Goal: Transaction & Acquisition: Book appointment/travel/reservation

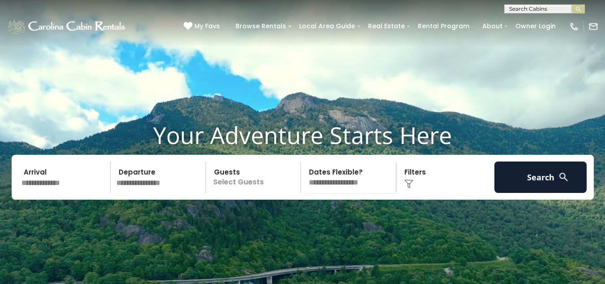
click at [158, 190] on input "text" at bounding box center [159, 176] width 93 height 31
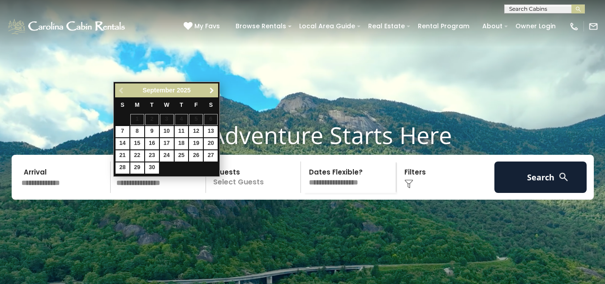
click at [210, 89] on span "Next" at bounding box center [211, 90] width 7 height 7
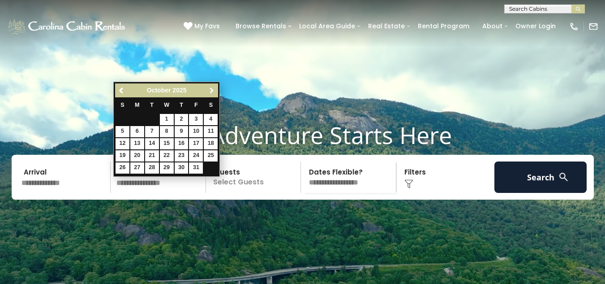
click at [212, 92] on span "Next" at bounding box center [211, 90] width 7 height 7
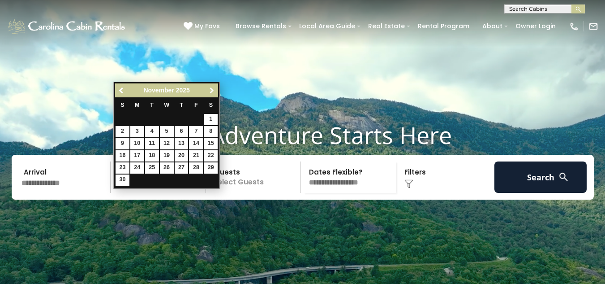
click at [212, 92] on span "Next" at bounding box center [211, 90] width 7 height 7
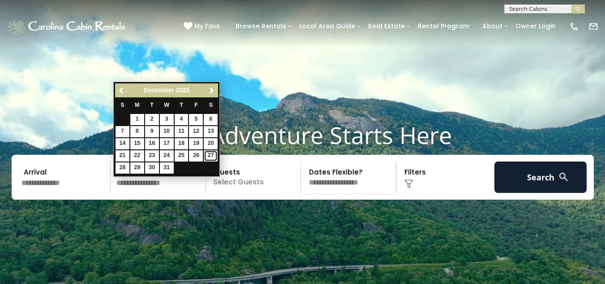
click at [207, 153] on link "27" at bounding box center [211, 155] width 14 height 11
type input "********"
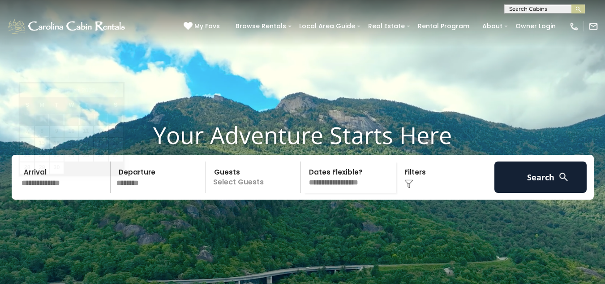
click at [78, 180] on input "text" at bounding box center [64, 176] width 93 height 31
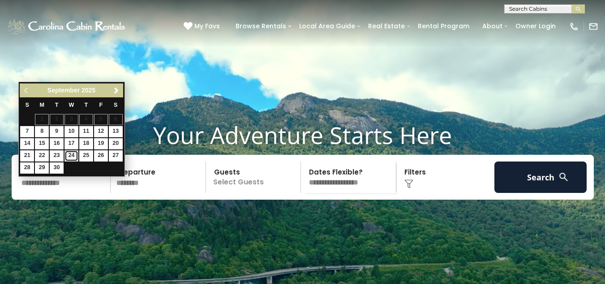
click at [69, 150] on link "24" at bounding box center [72, 155] width 14 height 11
type input "*******"
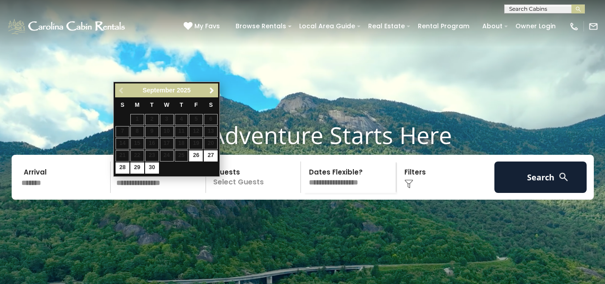
click at [244, 188] on p "Select Guests" at bounding box center [255, 176] width 92 height 31
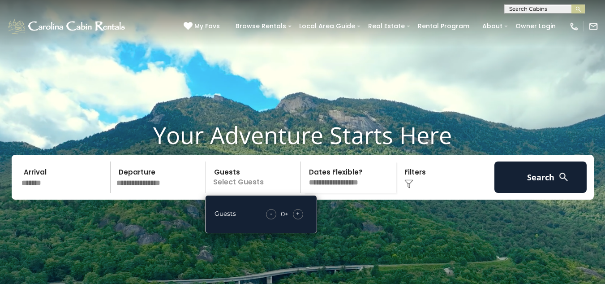
click at [303, 219] on div "- 0 + +" at bounding box center [285, 214] width 46 height 10
click at [300, 218] on span "+" at bounding box center [298, 213] width 4 height 9
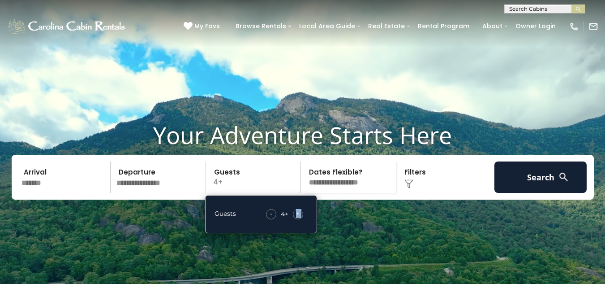
click at [300, 218] on span "+" at bounding box center [298, 213] width 4 height 9
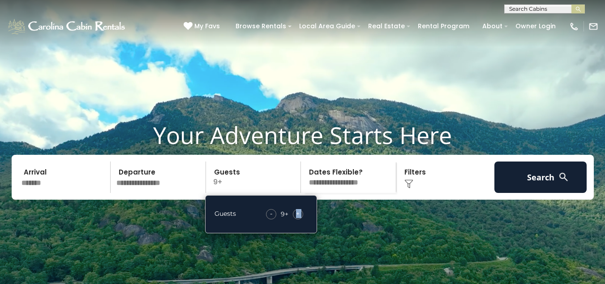
click at [300, 218] on span "+" at bounding box center [298, 213] width 4 height 9
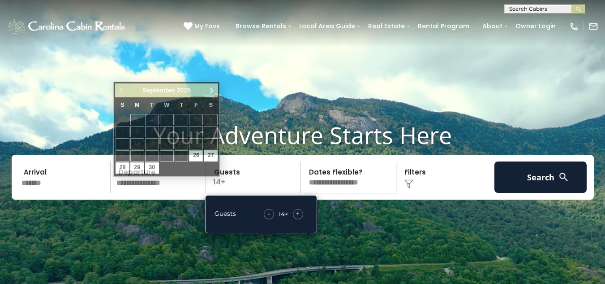
click at [173, 193] on input "text" at bounding box center [159, 176] width 93 height 31
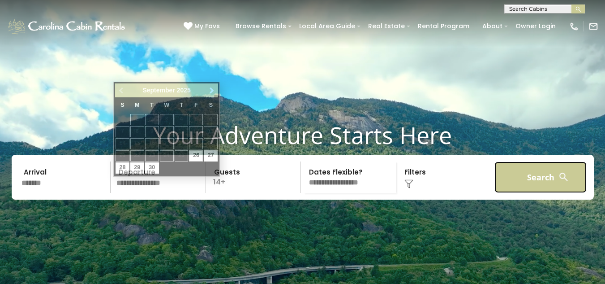
click at [521, 193] on button "Search" at bounding box center [541, 176] width 93 height 31
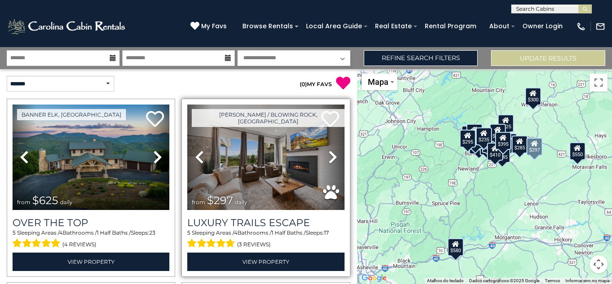
click at [329, 157] on icon at bounding box center [332, 157] width 9 height 14
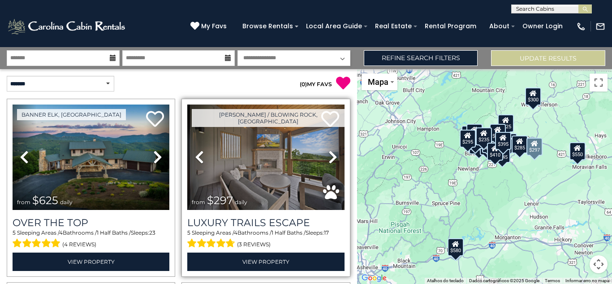
click at [329, 157] on icon at bounding box center [332, 157] width 9 height 14
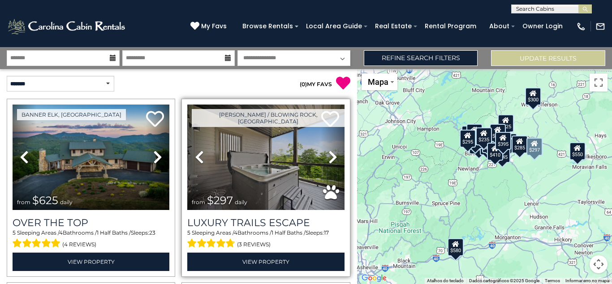
click at [329, 157] on icon at bounding box center [332, 157] width 9 height 14
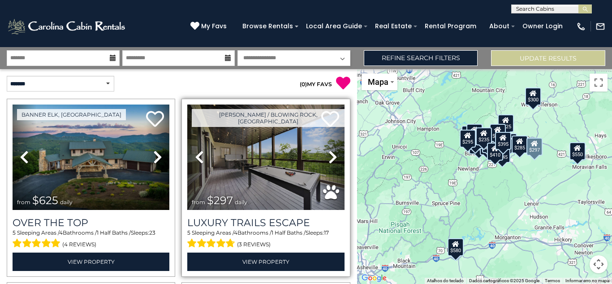
click at [329, 157] on icon at bounding box center [332, 157] width 9 height 14
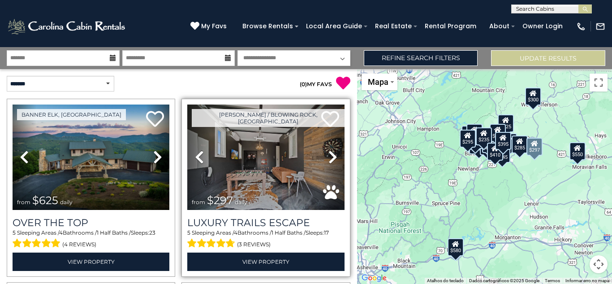
click at [329, 157] on icon at bounding box center [332, 157] width 9 height 14
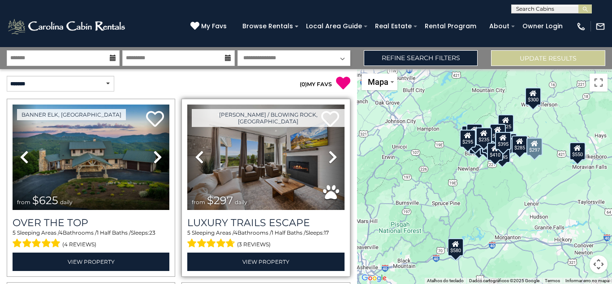
click at [329, 157] on icon at bounding box center [332, 157] width 9 height 14
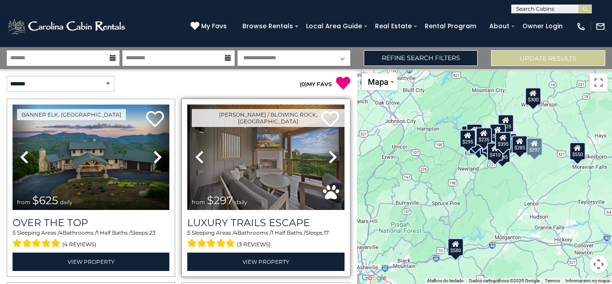
click at [329, 157] on icon at bounding box center [332, 157] width 9 height 14
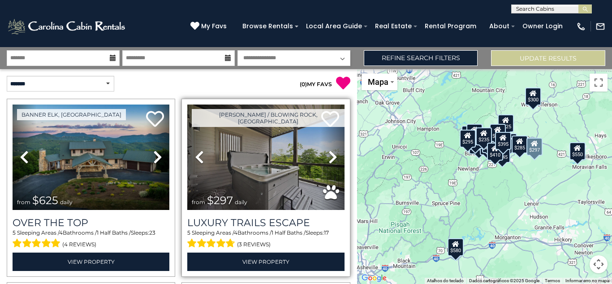
click at [329, 157] on icon at bounding box center [332, 157] width 9 height 14
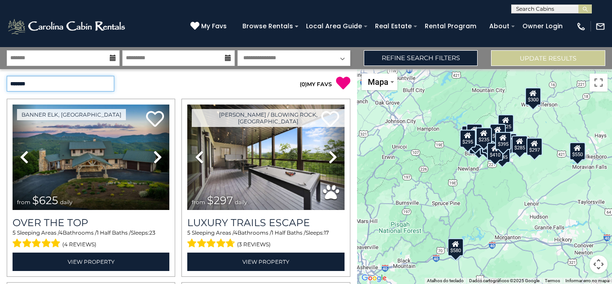
click at [70, 84] on select "**********" at bounding box center [61, 84] width 108 height 16
click at [91, 80] on select "**********" at bounding box center [61, 84] width 108 height 16
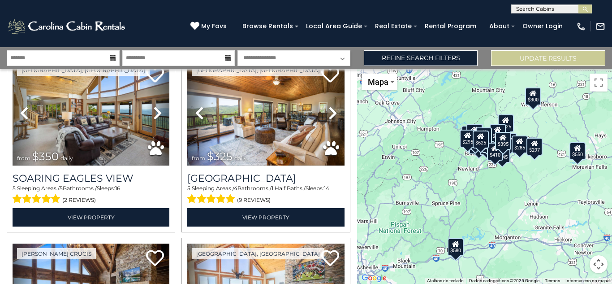
scroll to position [716, 0]
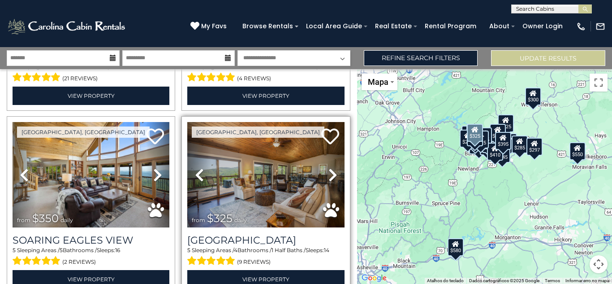
click at [328, 168] on icon at bounding box center [332, 175] width 9 height 14
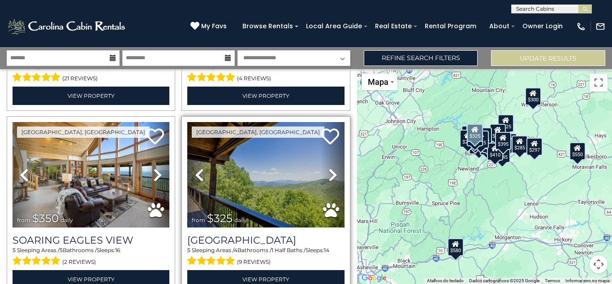
click at [328, 168] on icon at bounding box center [332, 175] width 9 height 14
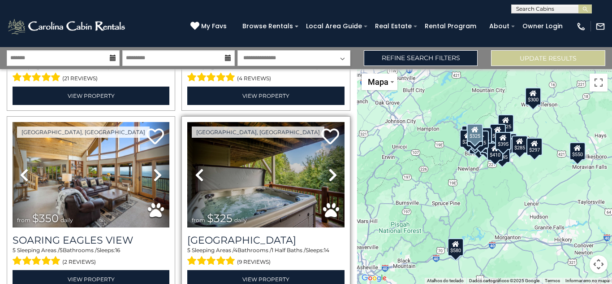
click at [328, 168] on icon at bounding box center [332, 175] width 9 height 14
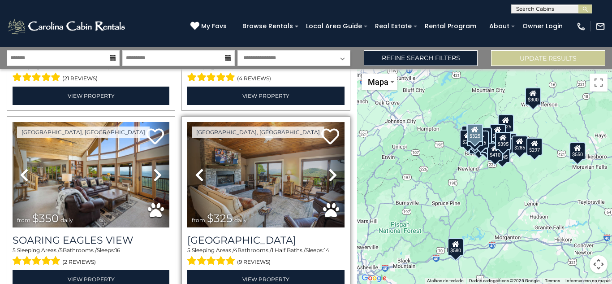
click at [328, 168] on icon at bounding box center [332, 175] width 9 height 14
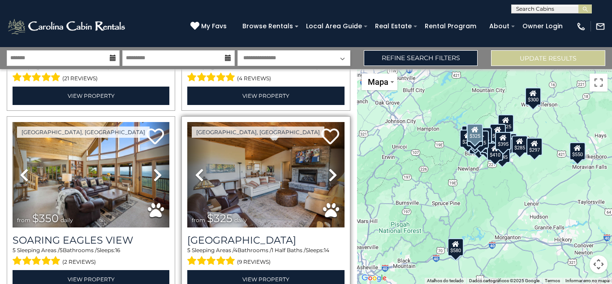
click at [328, 168] on icon at bounding box center [332, 175] width 9 height 14
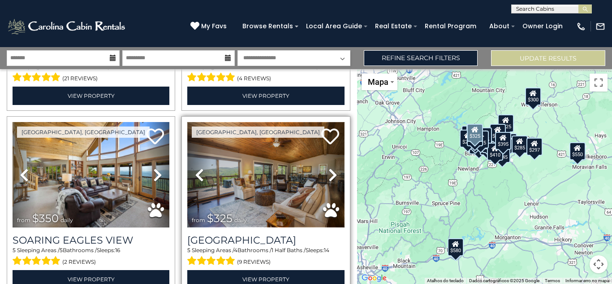
click at [246, 164] on img at bounding box center [265, 174] width 157 height 105
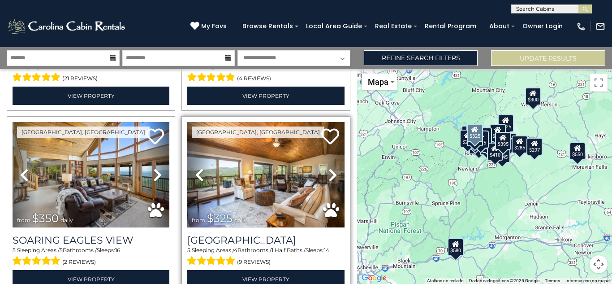
drag, startPoint x: 211, startPoint y: 208, endPoint x: 229, endPoint y: 209, distance: 17.9
click at [229, 212] on div "from $325 daily" at bounding box center [222, 218] width 60 height 12
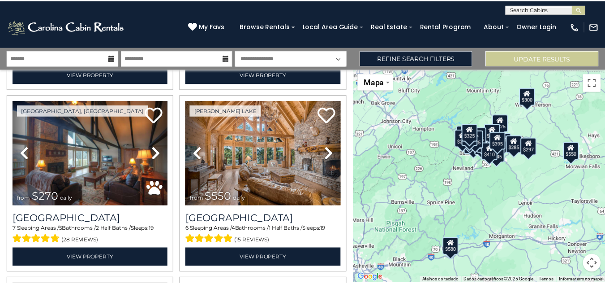
scroll to position [364, 0]
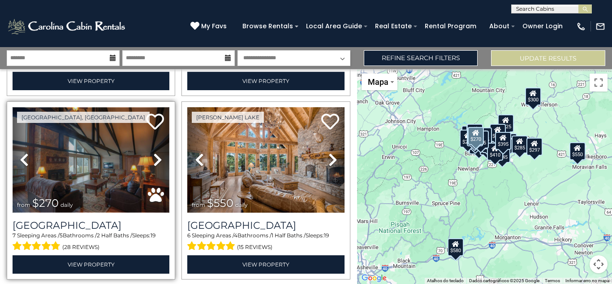
click at [66, 164] on img at bounding box center [91, 159] width 157 height 105
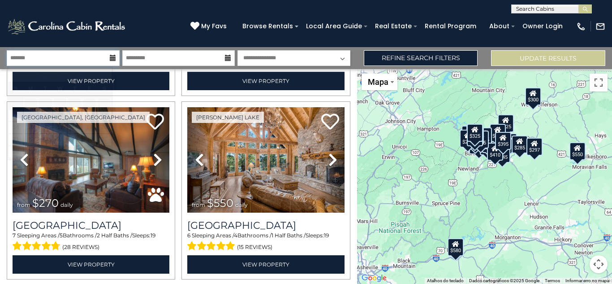
click at [39, 59] on input "text" at bounding box center [63, 58] width 113 height 16
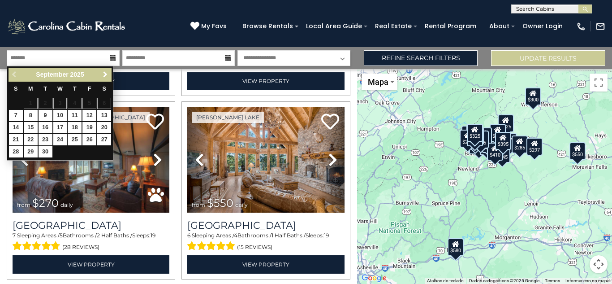
click at [107, 78] on span "Next" at bounding box center [105, 74] width 7 height 7
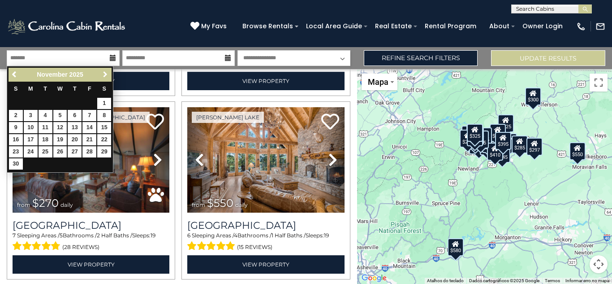
click at [107, 78] on span "Next" at bounding box center [105, 74] width 7 height 7
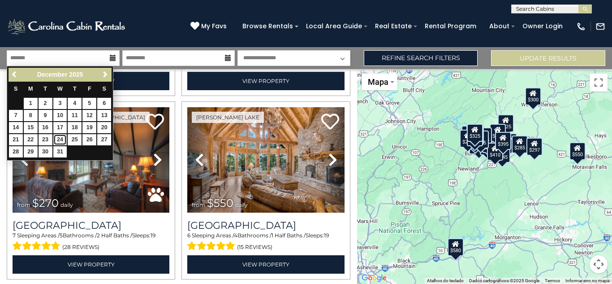
click at [64, 138] on link "24" at bounding box center [60, 139] width 14 height 11
type input "********"
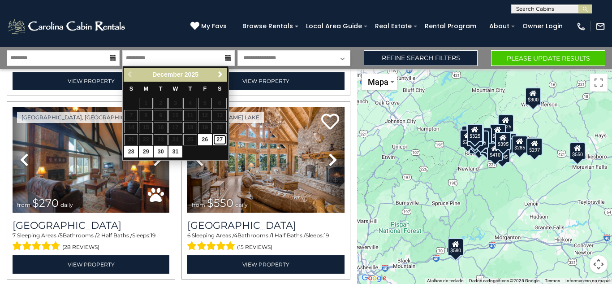
click at [217, 139] on link "27" at bounding box center [220, 139] width 14 height 11
type input "********"
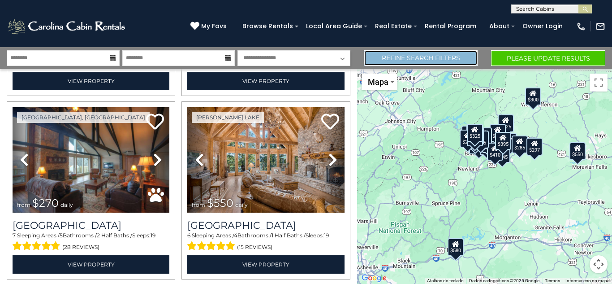
click at [457, 53] on link "Refine Search Filters" at bounding box center [421, 58] width 114 height 16
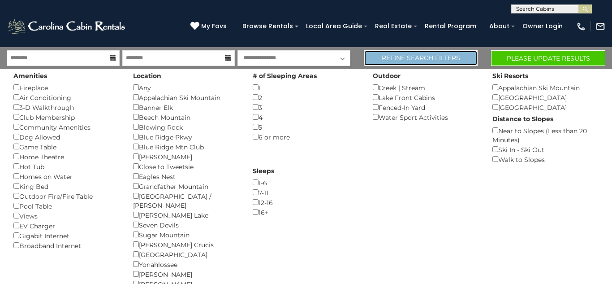
scroll to position [361, 0]
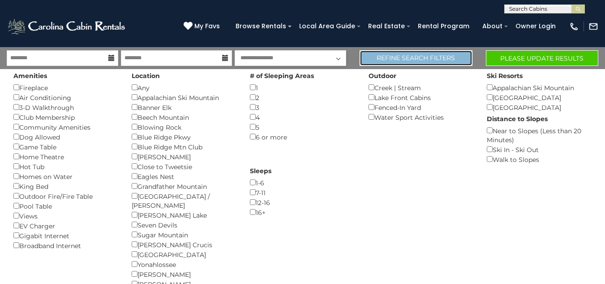
click at [457, 53] on link "Refine Search Filters" at bounding box center [416, 58] width 112 height 16
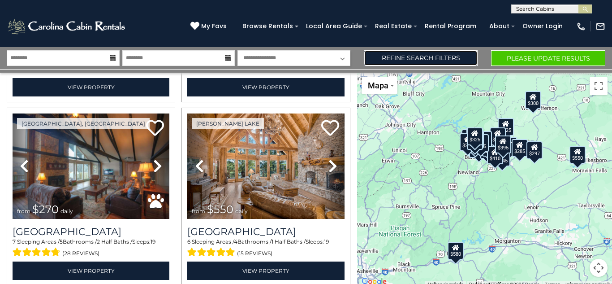
scroll to position [364, 0]
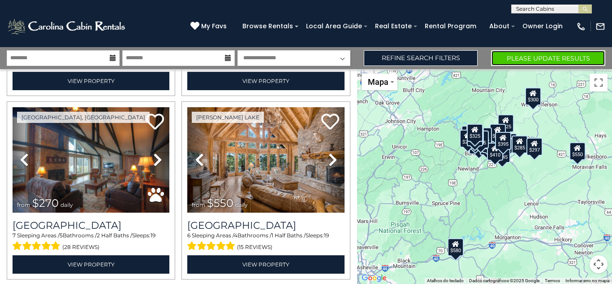
click at [528, 53] on button "Please Update Results" at bounding box center [548, 58] width 114 height 16
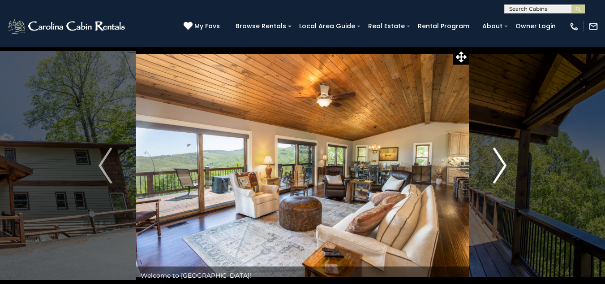
click at [501, 169] on img "Next" at bounding box center [499, 165] width 13 height 36
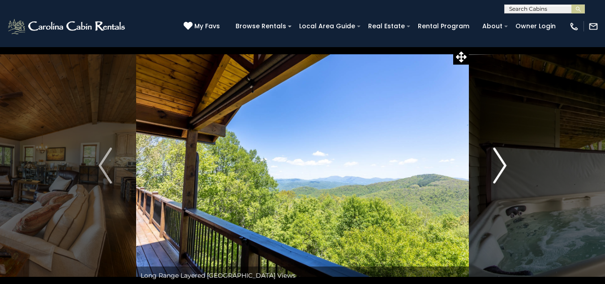
click at [501, 169] on img "Next" at bounding box center [499, 165] width 13 height 36
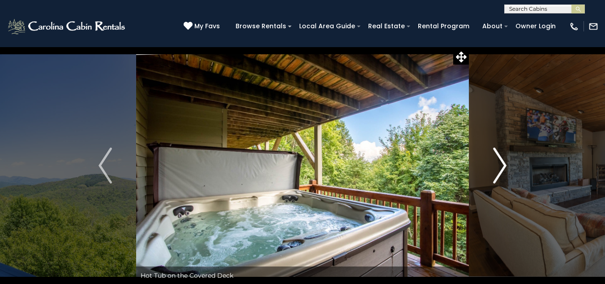
click at [501, 169] on img "Next" at bounding box center [499, 165] width 13 height 36
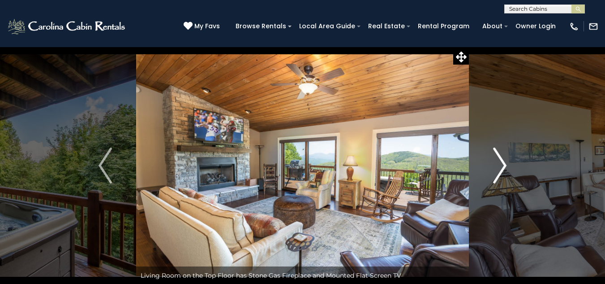
click at [501, 169] on img "Next" at bounding box center [499, 165] width 13 height 36
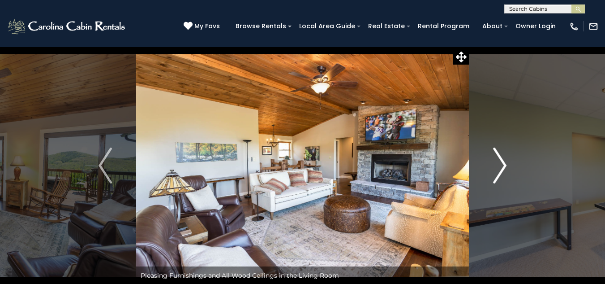
click at [501, 169] on img "Next" at bounding box center [499, 165] width 13 height 36
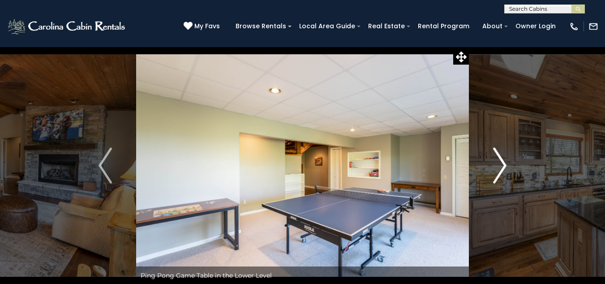
click at [501, 169] on img "Next" at bounding box center [499, 165] width 13 height 36
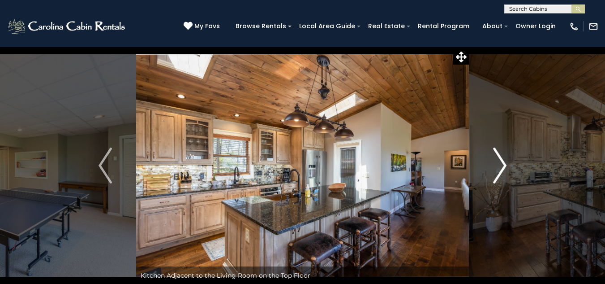
click at [501, 169] on img "Next" at bounding box center [499, 165] width 13 height 36
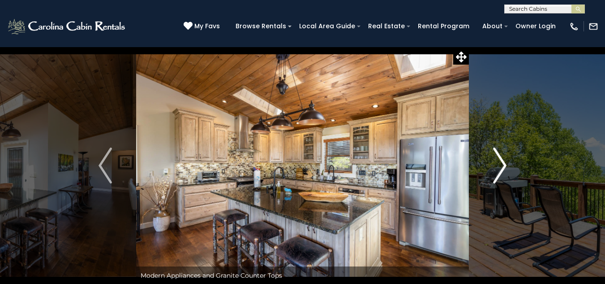
click at [501, 169] on img "Next" at bounding box center [499, 165] width 13 height 36
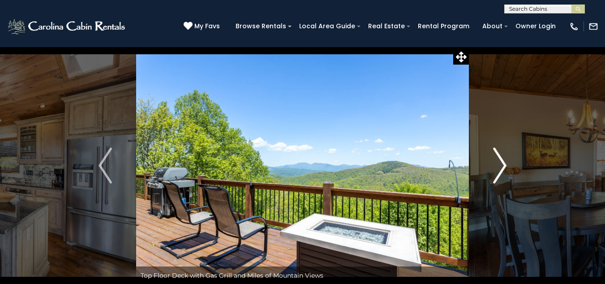
click at [501, 169] on img "Next" at bounding box center [499, 165] width 13 height 36
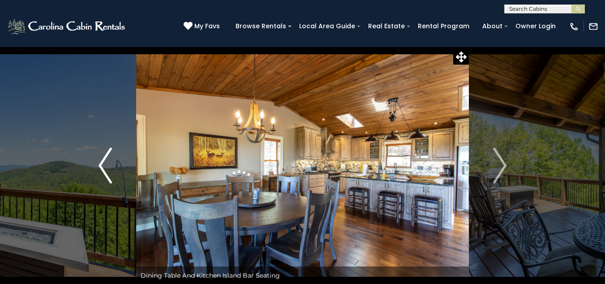
click at [108, 149] on img "Previous" at bounding box center [105, 165] width 13 height 36
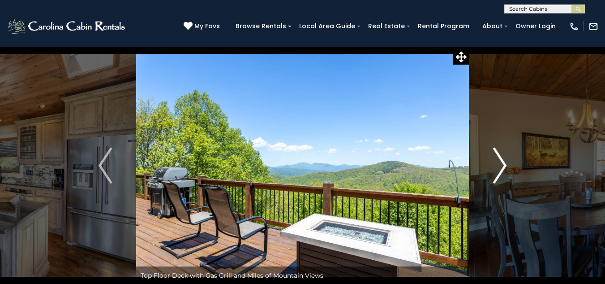
click at [502, 169] on img "Next" at bounding box center [499, 165] width 13 height 36
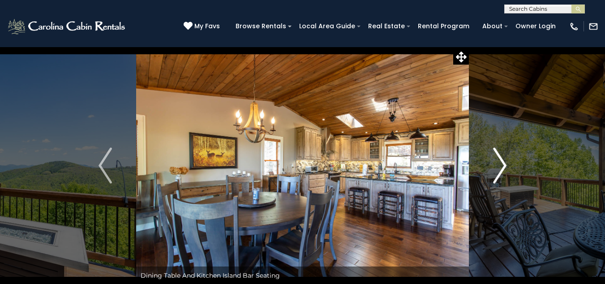
click at [502, 169] on img "Next" at bounding box center [499, 165] width 13 height 36
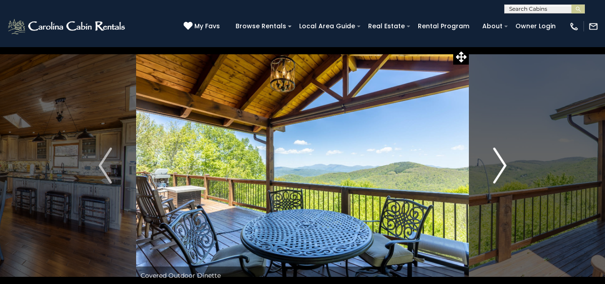
click at [502, 169] on img "Next" at bounding box center [499, 165] width 13 height 36
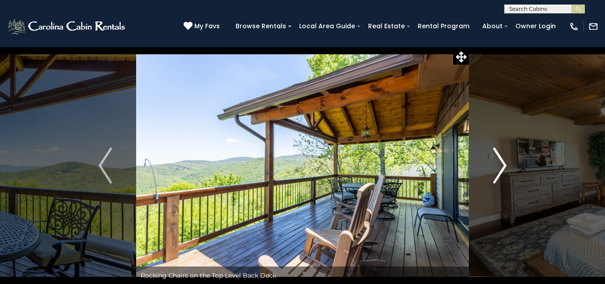
click at [502, 169] on img "Next" at bounding box center [499, 165] width 13 height 36
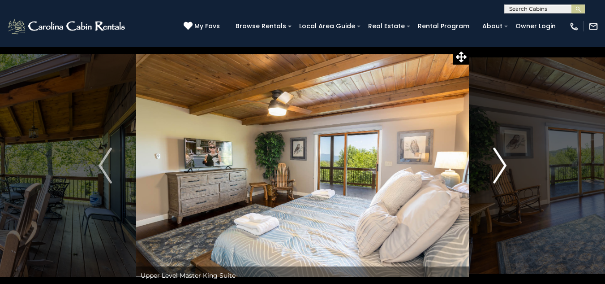
click at [502, 169] on img "Next" at bounding box center [499, 165] width 13 height 36
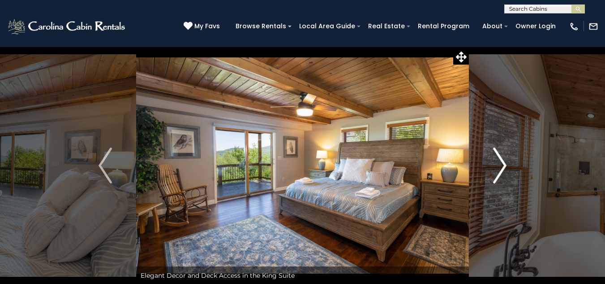
click at [502, 169] on img "Next" at bounding box center [499, 165] width 13 height 36
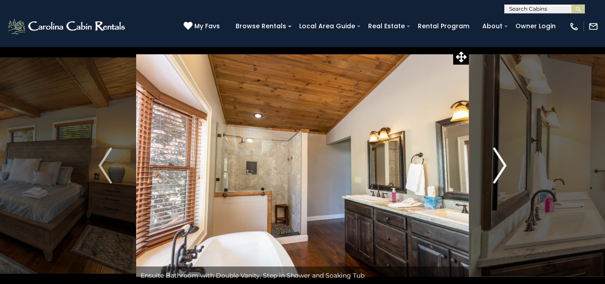
click at [502, 169] on img "Next" at bounding box center [499, 165] width 13 height 36
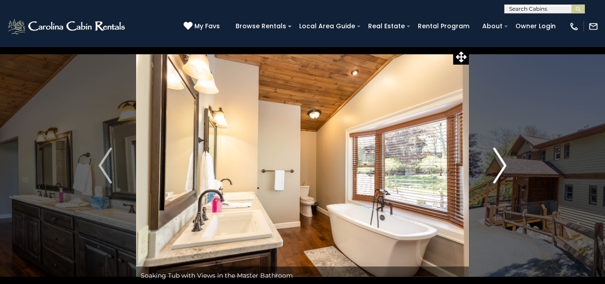
click at [502, 169] on img "Next" at bounding box center [499, 165] width 13 height 36
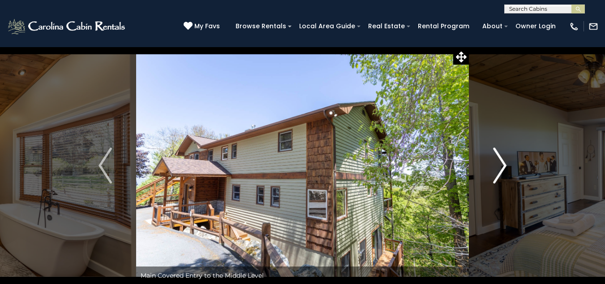
click at [502, 169] on img "Next" at bounding box center [499, 165] width 13 height 36
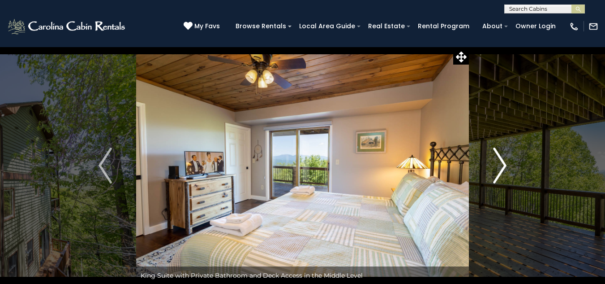
click at [502, 169] on img "Next" at bounding box center [499, 165] width 13 height 36
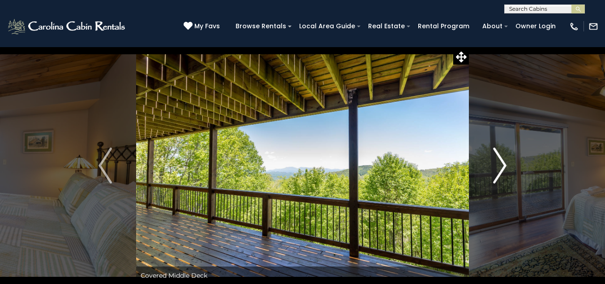
click at [502, 169] on img "Next" at bounding box center [499, 165] width 13 height 36
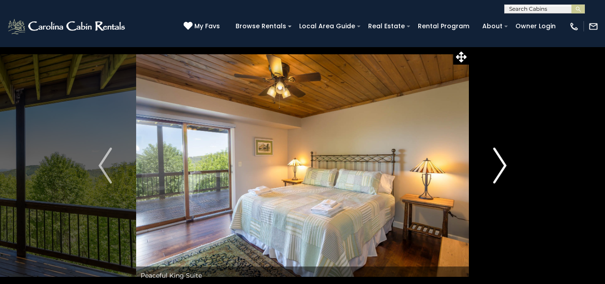
click at [502, 169] on img "Next" at bounding box center [499, 165] width 13 height 36
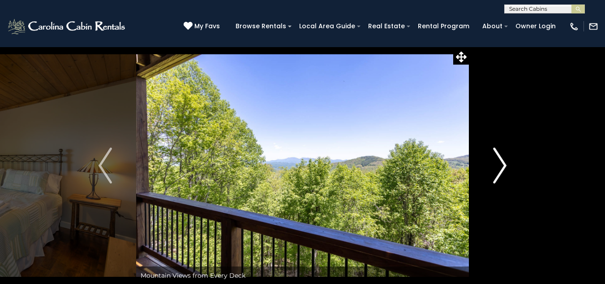
click at [502, 169] on img "Next" at bounding box center [499, 165] width 13 height 36
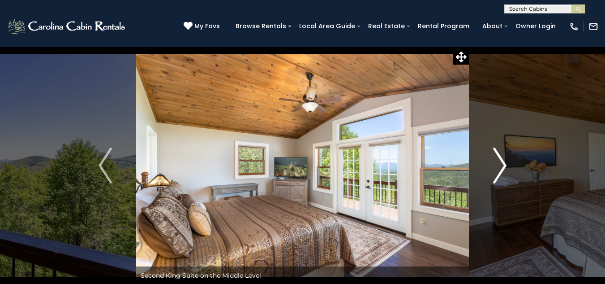
click at [502, 169] on img "Next" at bounding box center [499, 165] width 13 height 36
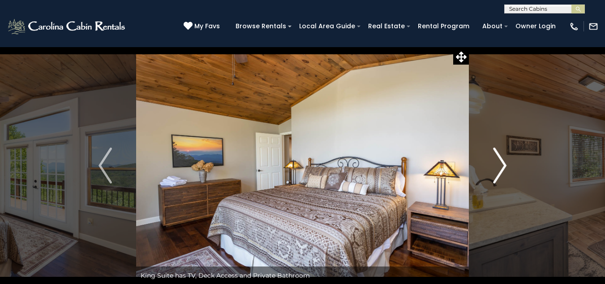
click at [502, 169] on img "Next" at bounding box center [499, 165] width 13 height 36
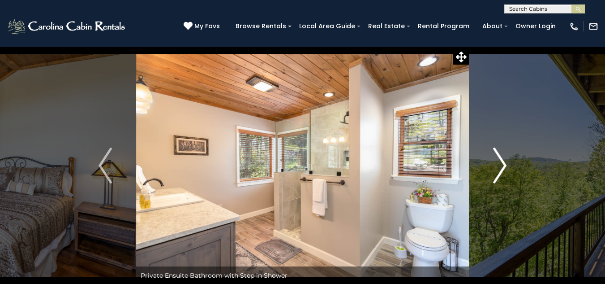
click at [502, 169] on img "Next" at bounding box center [499, 165] width 13 height 36
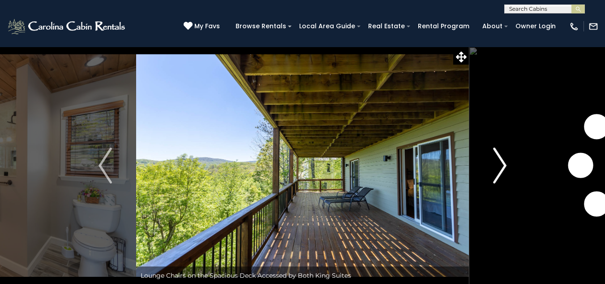
click at [502, 169] on img "Next" at bounding box center [499, 165] width 13 height 36
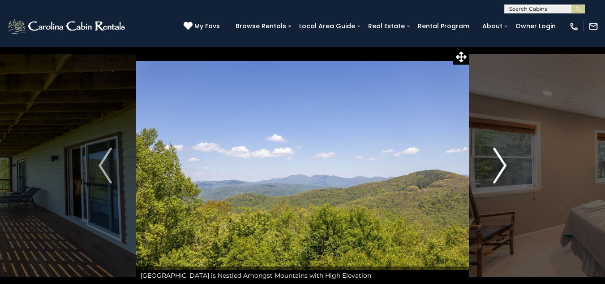
click at [502, 169] on img "Next" at bounding box center [499, 165] width 13 height 36
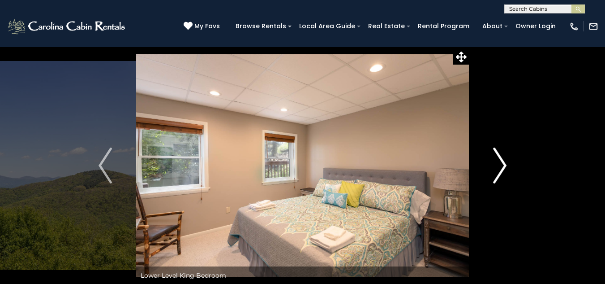
click at [502, 169] on img "Next" at bounding box center [499, 165] width 13 height 36
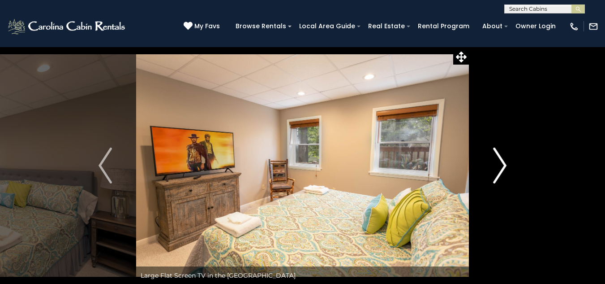
click at [502, 169] on img "Next" at bounding box center [499, 165] width 13 height 36
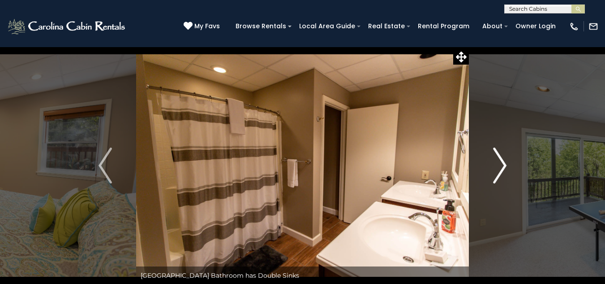
click at [502, 169] on img "Next" at bounding box center [499, 165] width 13 height 36
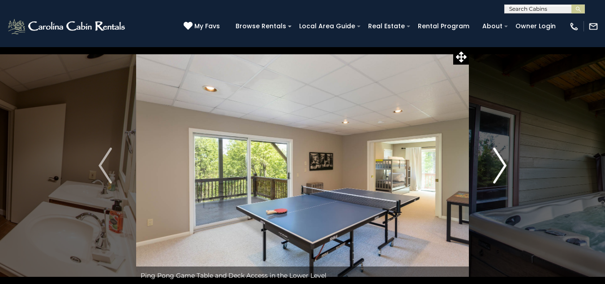
click at [502, 169] on img "Next" at bounding box center [499, 165] width 13 height 36
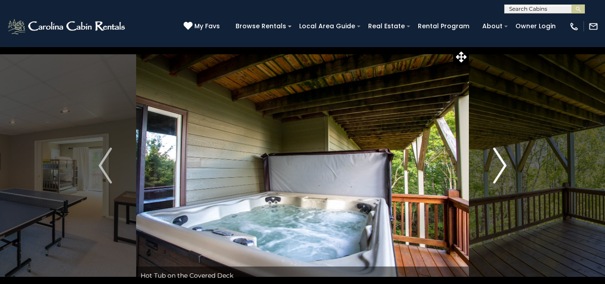
click at [502, 169] on img "Next" at bounding box center [499, 165] width 13 height 36
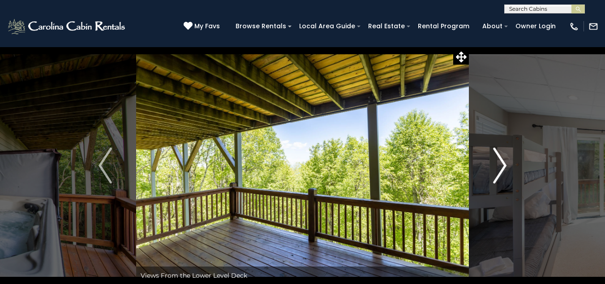
click at [502, 169] on img "Next" at bounding box center [499, 165] width 13 height 36
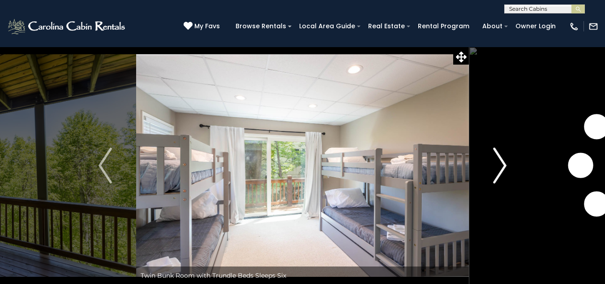
click at [502, 169] on img "Next" at bounding box center [499, 165] width 13 height 36
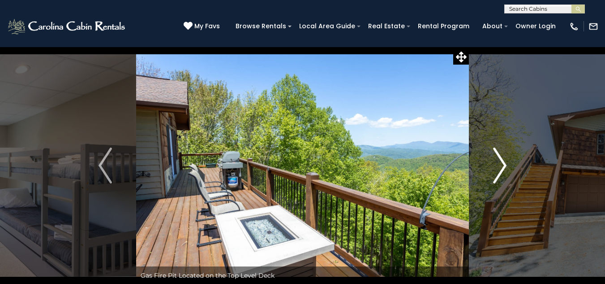
click at [502, 169] on img "Next" at bounding box center [499, 165] width 13 height 36
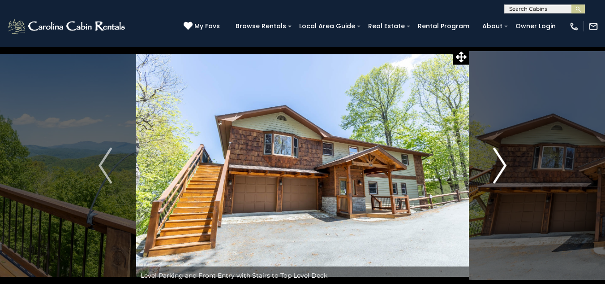
click at [502, 169] on img "Next" at bounding box center [499, 165] width 13 height 36
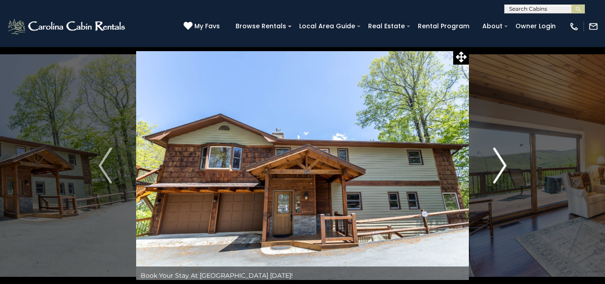
click at [502, 169] on img "Next" at bounding box center [499, 165] width 13 height 36
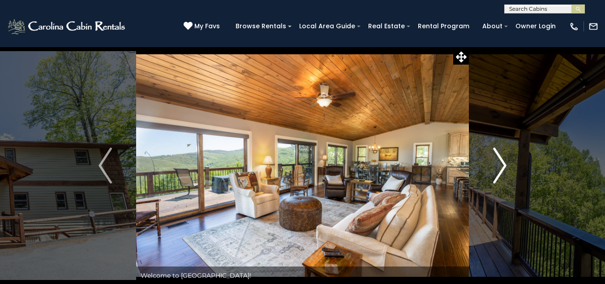
click at [502, 169] on img "Next" at bounding box center [499, 165] width 13 height 36
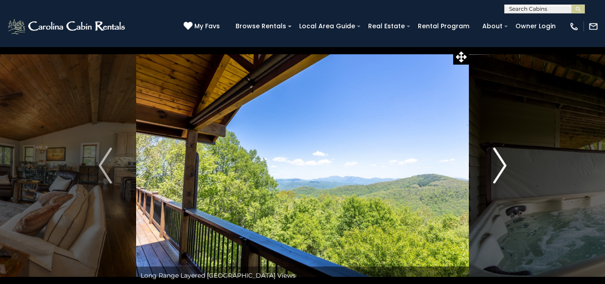
click at [502, 169] on img "Next" at bounding box center [499, 165] width 13 height 36
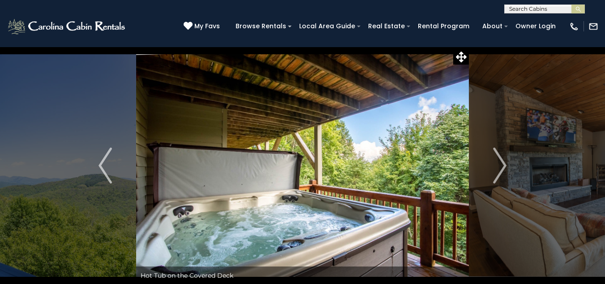
click at [560, 39] on div "(828) 295-6000 My Favs Browse Rentals Local Area Guide Activities & Attractions…" at bounding box center [302, 30] width 605 height 34
click at [107, 165] on img "Previous" at bounding box center [105, 165] width 13 height 36
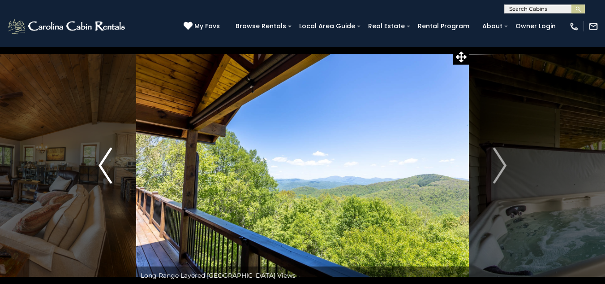
click at [107, 165] on img "Previous" at bounding box center [105, 165] width 13 height 36
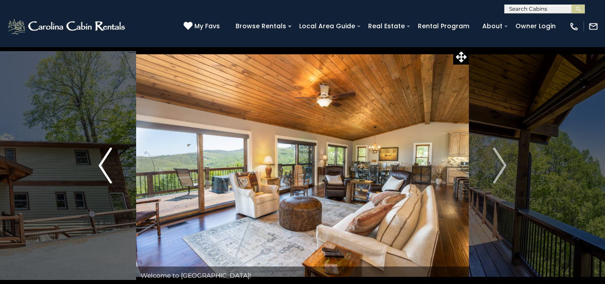
click at [107, 165] on img "Previous" at bounding box center [105, 165] width 13 height 36
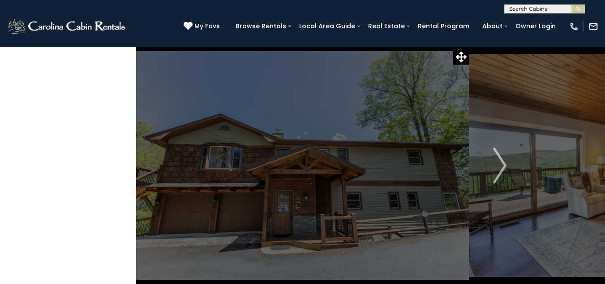
click at [107, 165] on img "Previous" at bounding box center [105, 165] width 13 height 36
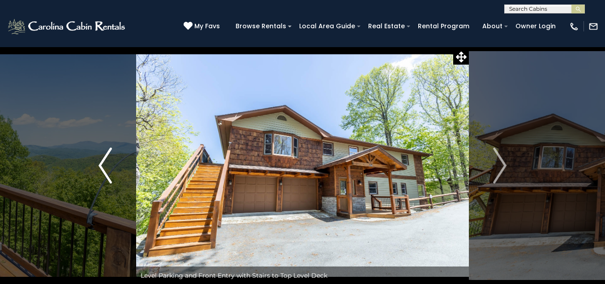
click at [107, 165] on img "Previous" at bounding box center [105, 165] width 13 height 36
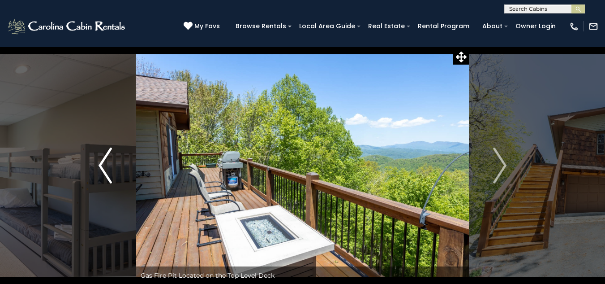
click at [107, 165] on img "Previous" at bounding box center [105, 165] width 13 height 36
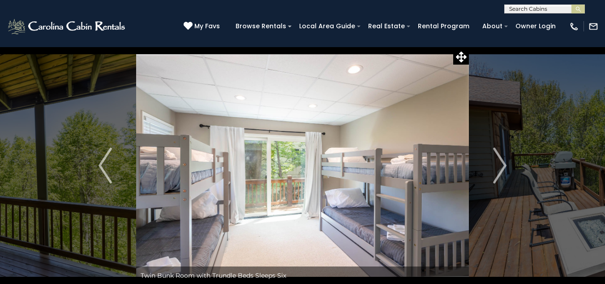
click at [574, 35] on div "My Favs Browse Rentals Local Area Guide Activities & Attractions Area Map Drivi…" at bounding box center [391, 26] width 415 height 23
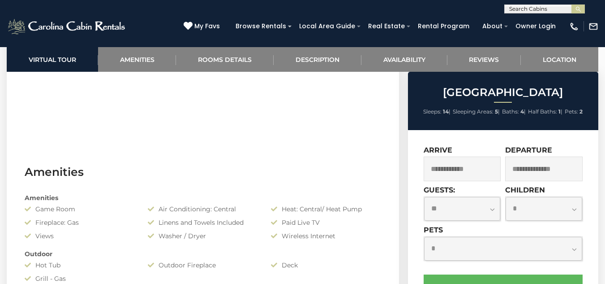
scroll to position [538, 0]
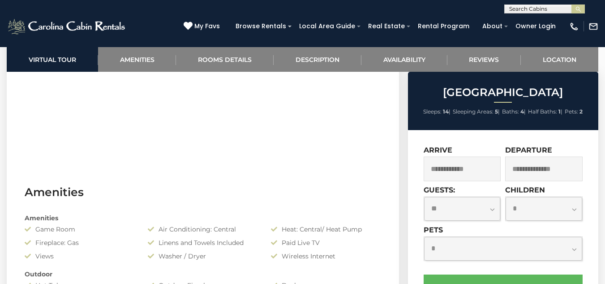
click at [567, 205] on select "**********" at bounding box center [544, 209] width 77 height 24
select select "*"
click at [506, 197] on select "**********" at bounding box center [544, 209] width 77 height 24
click at [488, 246] on select "**********" at bounding box center [503, 249] width 158 height 24
select select "*"
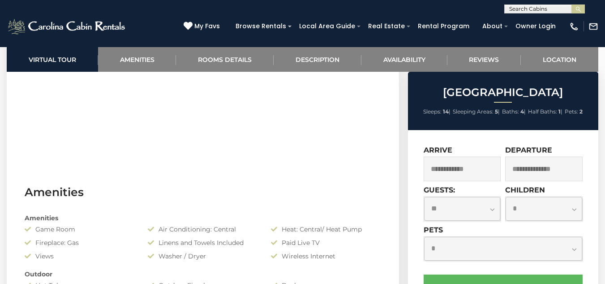
click at [424, 237] on select "**********" at bounding box center [503, 249] width 158 height 24
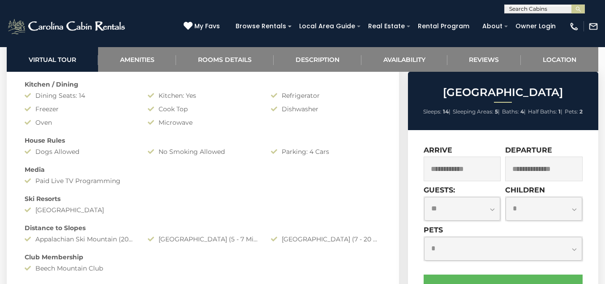
scroll to position [784, 0]
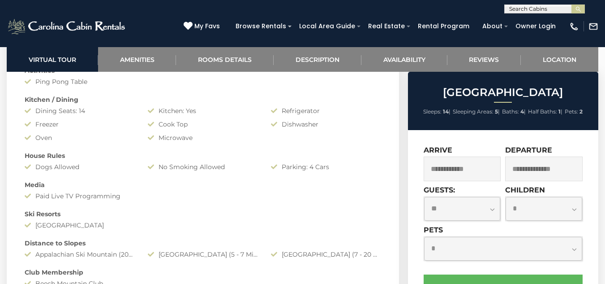
click at [601, 270] on div "Beech Mountain Vista Sleeps: 14 | Sleeping Areas: 5 | Baths: 4 | Half Baths: 1 …" at bounding box center [505, 242] width 202 height 341
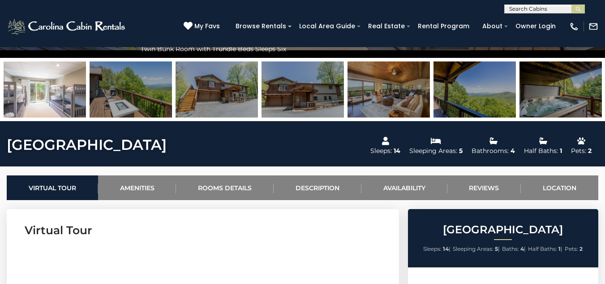
scroll to position [228, 0]
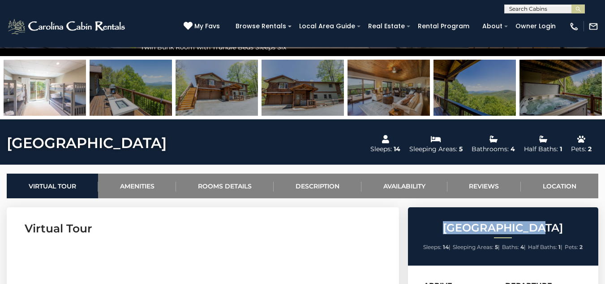
drag, startPoint x: 533, startPoint y: 230, endPoint x: 443, endPoint y: 225, distance: 90.7
click at [443, 225] on h2 "Beech Mountain Vista" at bounding box center [504, 228] width 186 height 12
copy h2 "Beech Mountain"
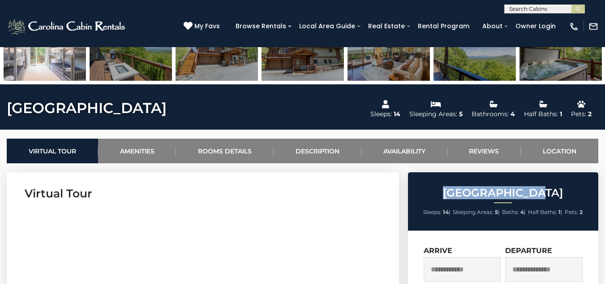
scroll to position [0, 0]
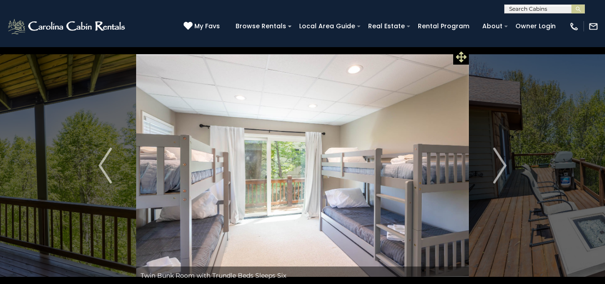
click at [463, 61] on icon at bounding box center [461, 57] width 11 height 11
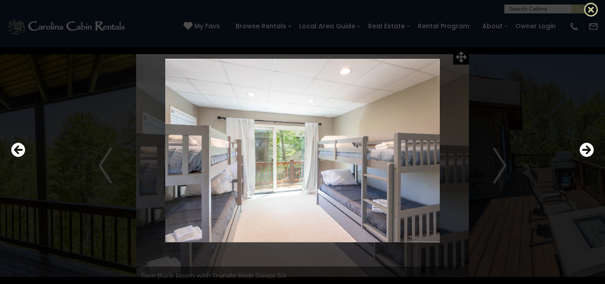
click at [593, 6] on icon at bounding box center [591, 9] width 14 height 14
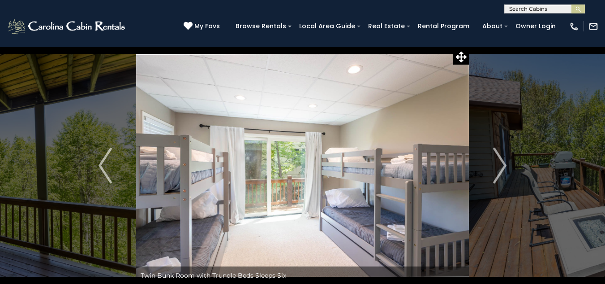
click at [547, 40] on div "(828) 295-6000 My Favs Browse Rentals Local Area Guide Activities & Attractions…" at bounding box center [302, 30] width 605 height 34
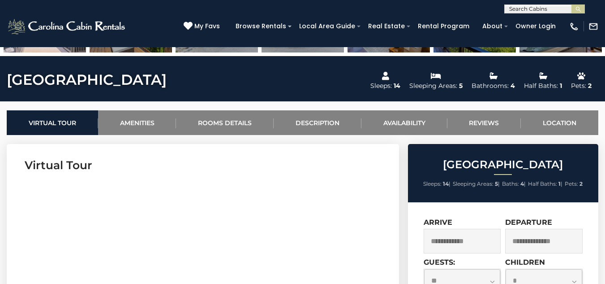
scroll to position [307, 0]
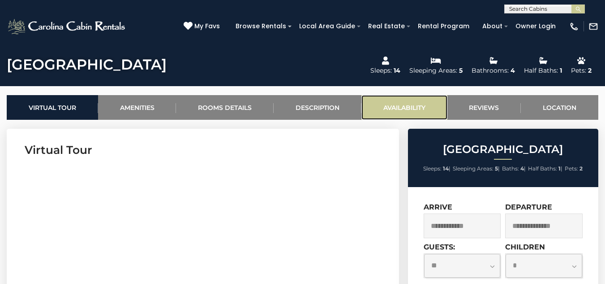
click at [412, 108] on link "Availability" at bounding box center [405, 107] width 86 height 25
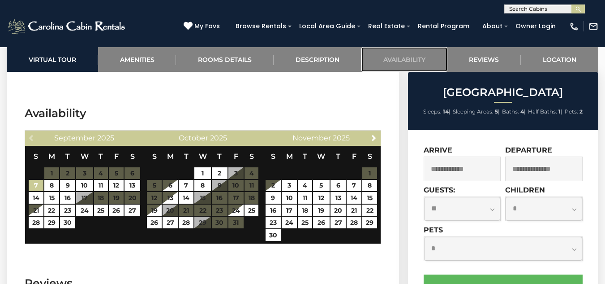
scroll to position [2052, 0]
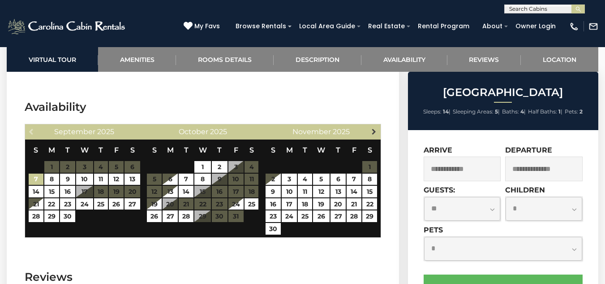
click at [376, 128] on span "Next" at bounding box center [374, 131] width 7 height 7
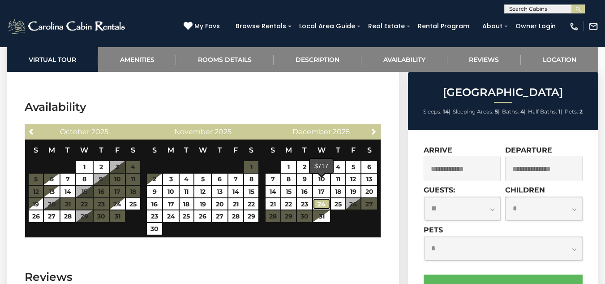
click at [321, 198] on link "24" at bounding box center [321, 204] width 17 height 12
type input "**********"
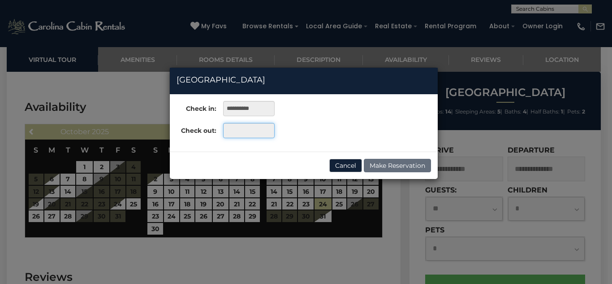
click at [246, 133] on input "text" at bounding box center [249, 130] width 52 height 15
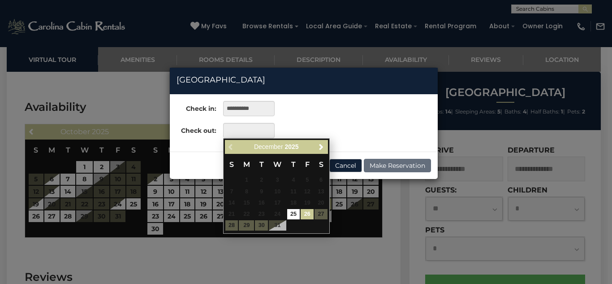
click at [309, 213] on link "26" at bounding box center [307, 214] width 13 height 10
type input "**********"
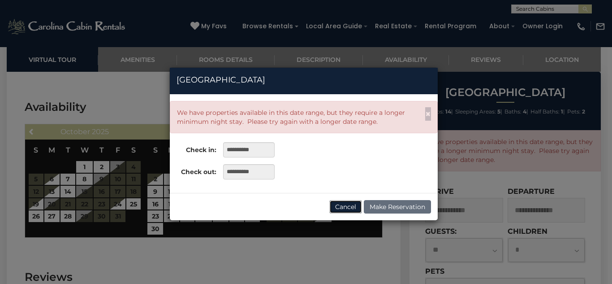
click at [347, 203] on button "Cancel" at bounding box center [345, 206] width 33 height 13
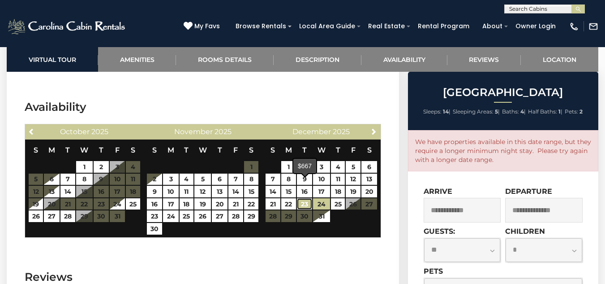
click at [306, 198] on link "23" at bounding box center [305, 204] width 16 height 12
type input "**********"
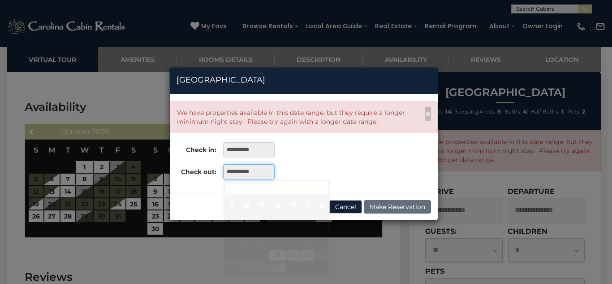
click at [258, 173] on input "**********" at bounding box center [249, 171] width 52 height 15
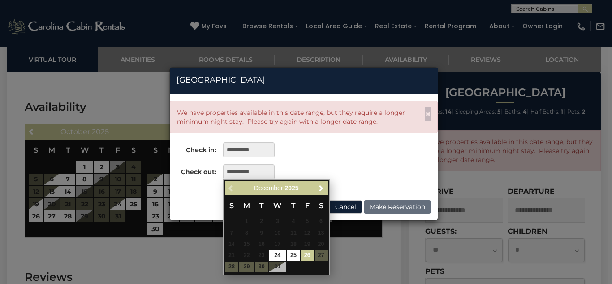
click at [307, 256] on link "26" at bounding box center [307, 255] width 13 height 10
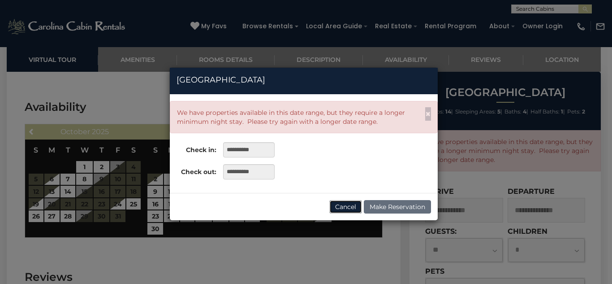
click at [355, 209] on button "Cancel" at bounding box center [345, 206] width 33 height 13
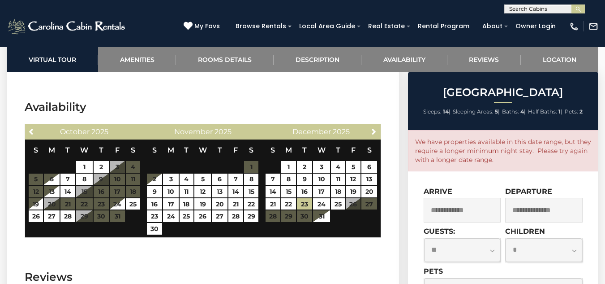
click at [354, 184] on table "S M T W T F S 1 2 3 4 5 6 7 8 9 10 11 12 13 14 15 16 17 18 19 20 21 22 23 24 25…" at bounding box center [321, 185] width 112 height 92
click at [355, 183] on table "S M T W T F S 1 2 3 4 5 6 7 8 9 10 11 12 13 14 15 16 17 18 19 20 21 22 23 24 25…" at bounding box center [321, 185] width 112 height 92
click at [357, 186] on table "S M T W T F S 1 2 3 4 5 6 7 8 9 10 11 12 13 14 15 16 17 18 19 20 21 22 23 24 25…" at bounding box center [321, 185] width 112 height 92
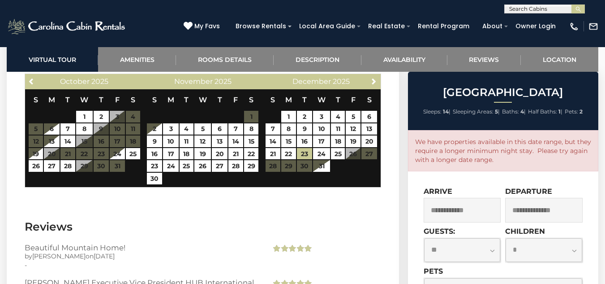
scroll to position [2057, 0]
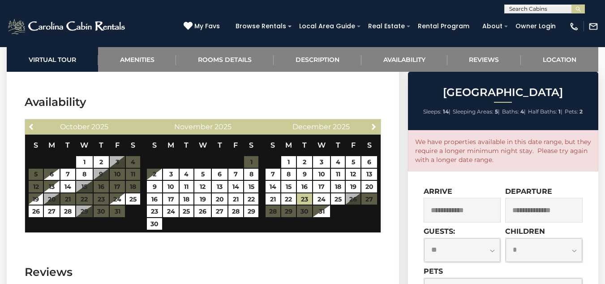
click at [458, 209] on input "text" at bounding box center [463, 210] width 78 height 25
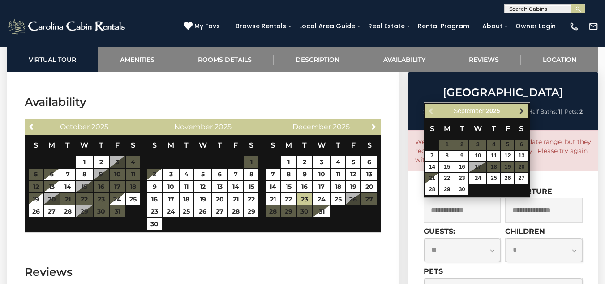
click at [524, 113] on span "Next" at bounding box center [522, 111] width 7 height 7
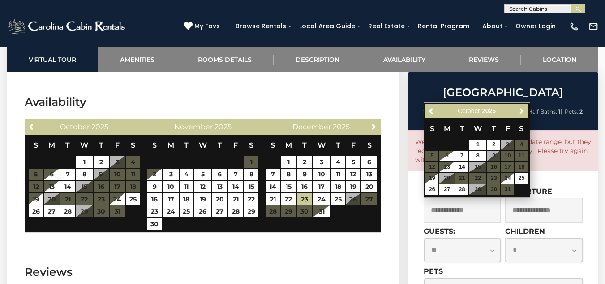
click at [524, 113] on span "Next" at bounding box center [522, 111] width 7 height 7
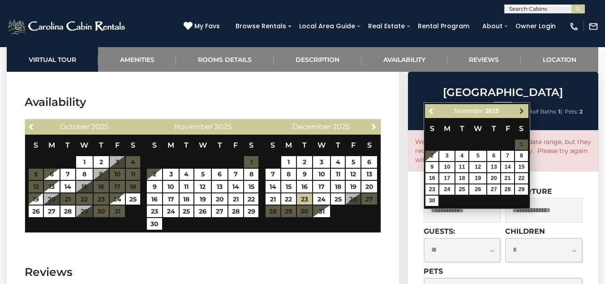
click at [524, 109] on span "Next" at bounding box center [522, 111] width 7 height 7
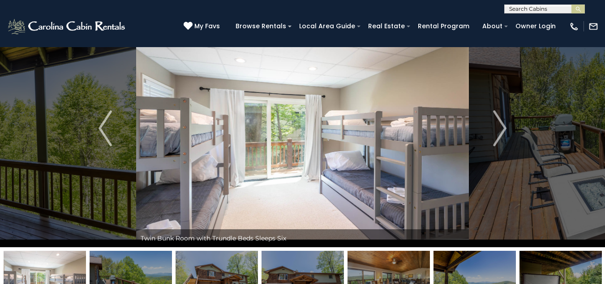
scroll to position [0, 0]
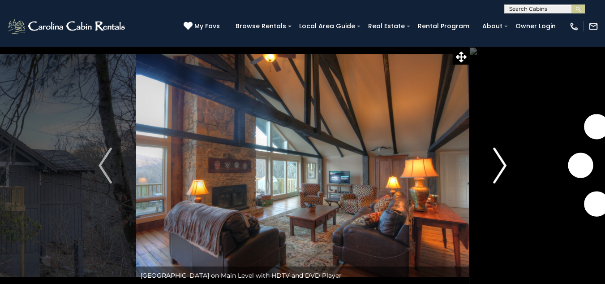
click at [496, 157] on img "Next" at bounding box center [499, 165] width 13 height 36
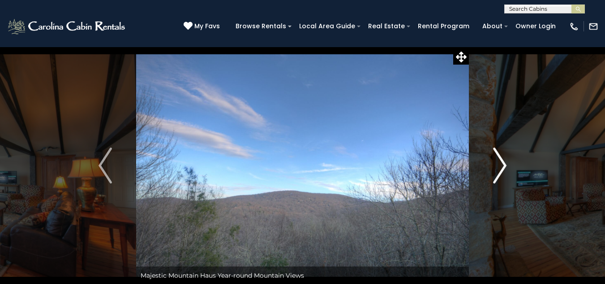
click at [503, 158] on img "Next" at bounding box center [499, 165] width 13 height 36
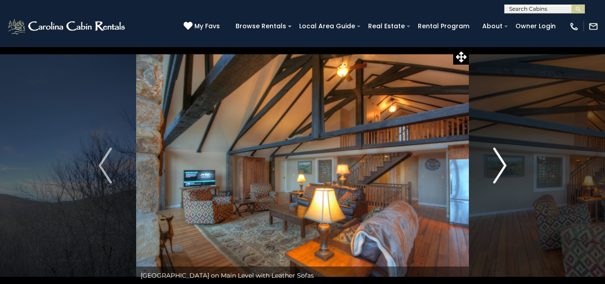
click at [503, 158] on img "Next" at bounding box center [499, 165] width 13 height 36
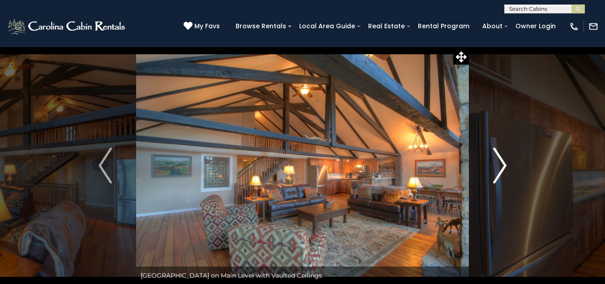
click at [502, 158] on img "Next" at bounding box center [499, 165] width 13 height 36
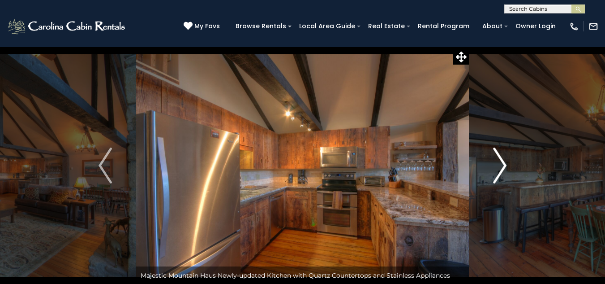
click at [502, 158] on img "Next" at bounding box center [499, 165] width 13 height 36
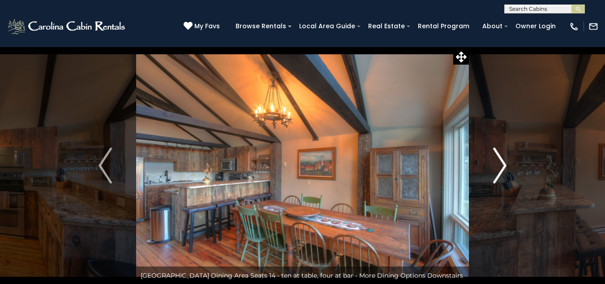
click at [502, 158] on img "Next" at bounding box center [499, 165] width 13 height 36
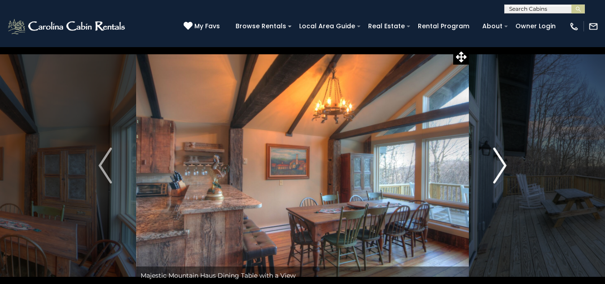
click at [502, 158] on img "Next" at bounding box center [499, 165] width 13 height 36
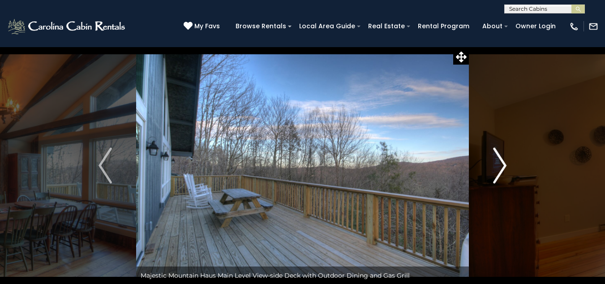
click at [502, 158] on img "Next" at bounding box center [499, 165] width 13 height 36
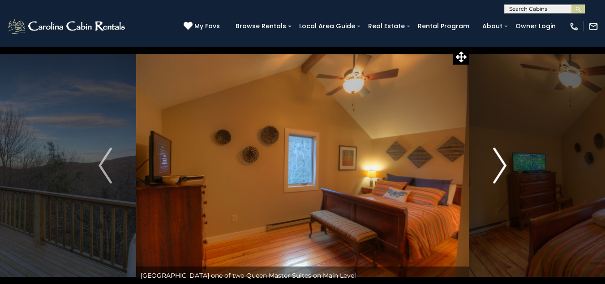
click at [502, 158] on img "Next" at bounding box center [499, 165] width 13 height 36
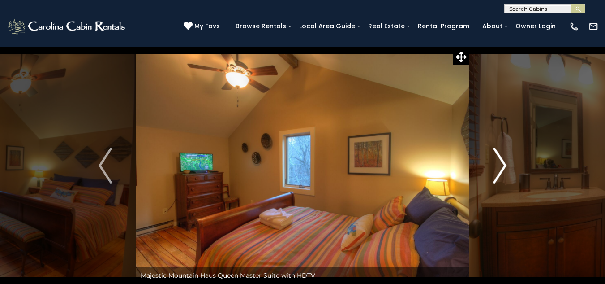
click at [502, 158] on img "Next" at bounding box center [499, 165] width 13 height 36
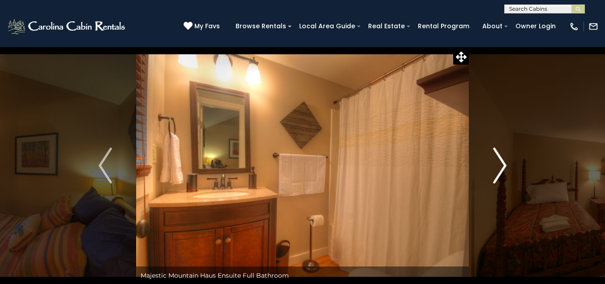
click at [502, 158] on img "Next" at bounding box center [499, 165] width 13 height 36
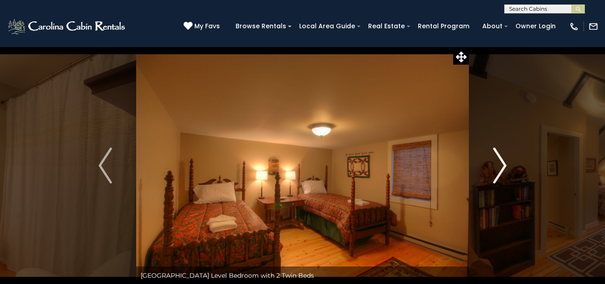
click at [502, 158] on img "Next" at bounding box center [499, 165] width 13 height 36
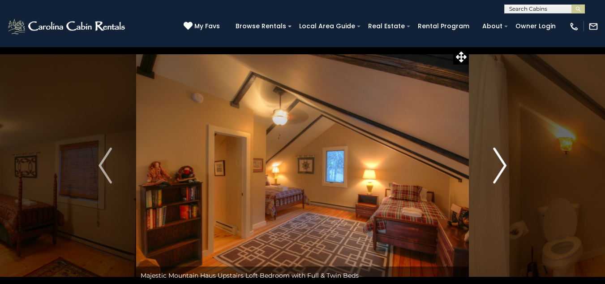
click at [502, 158] on img "Next" at bounding box center [499, 165] width 13 height 36
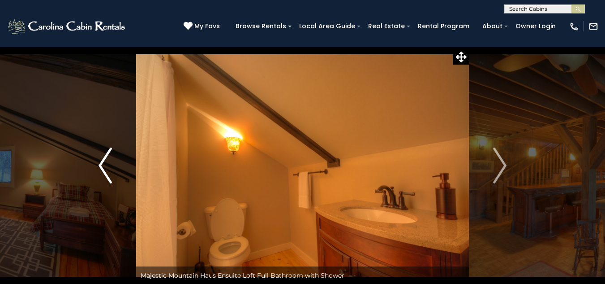
click at [109, 171] on img "Previous" at bounding box center [105, 165] width 13 height 36
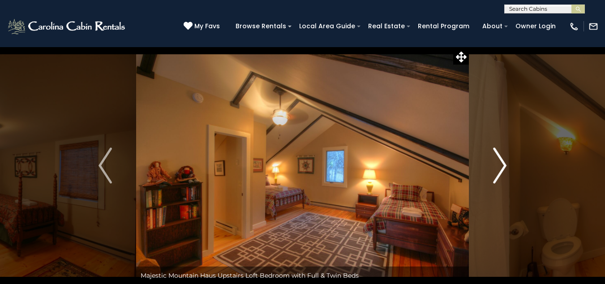
click at [502, 160] on img "Next" at bounding box center [499, 165] width 13 height 36
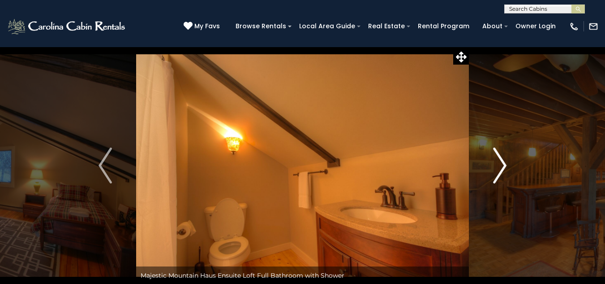
click at [502, 160] on img "Next" at bounding box center [499, 165] width 13 height 36
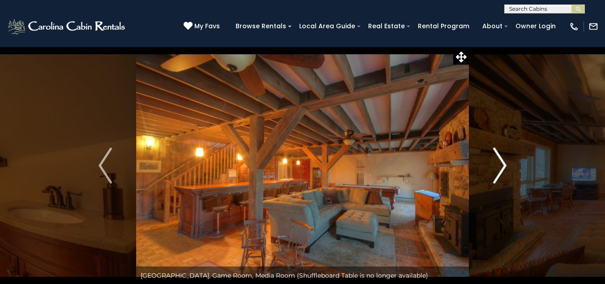
click at [502, 160] on img "Next" at bounding box center [499, 165] width 13 height 36
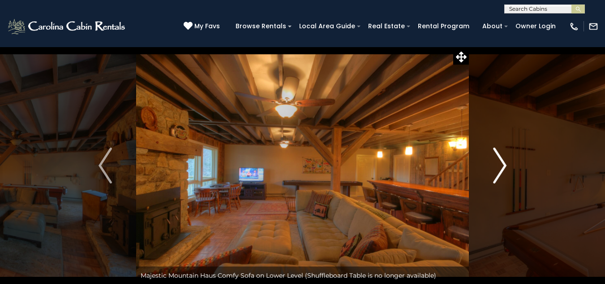
click at [502, 160] on img "Next" at bounding box center [499, 165] width 13 height 36
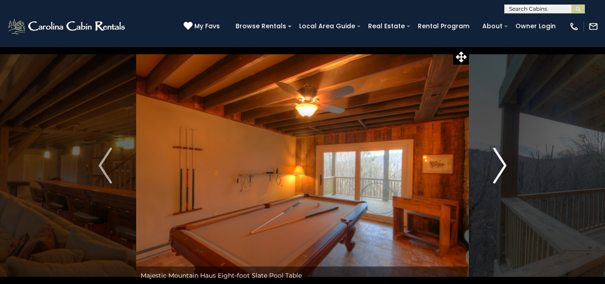
click at [502, 160] on img "Next" at bounding box center [499, 165] width 13 height 36
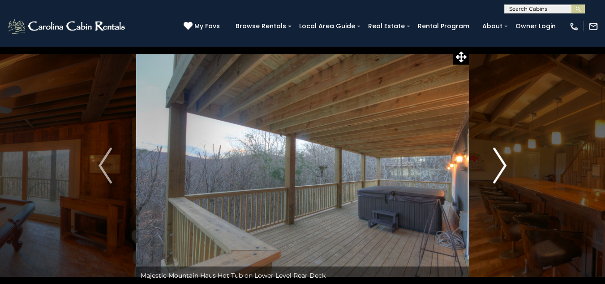
click at [502, 160] on img "Next" at bounding box center [499, 165] width 13 height 36
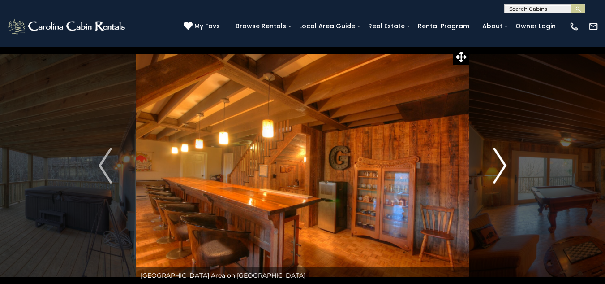
click at [502, 160] on img "Next" at bounding box center [499, 165] width 13 height 36
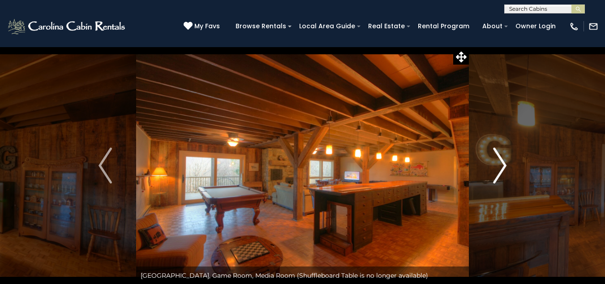
click at [502, 160] on img "Next" at bounding box center [499, 165] width 13 height 36
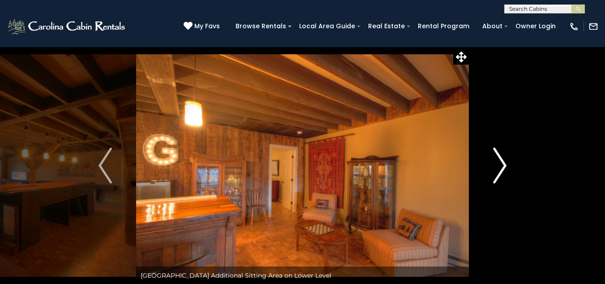
click at [502, 160] on img "Next" at bounding box center [499, 165] width 13 height 36
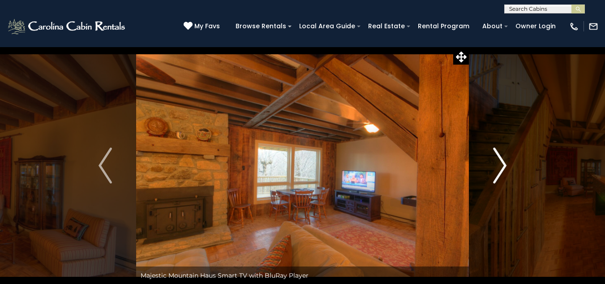
click at [502, 160] on img "Next" at bounding box center [499, 165] width 13 height 36
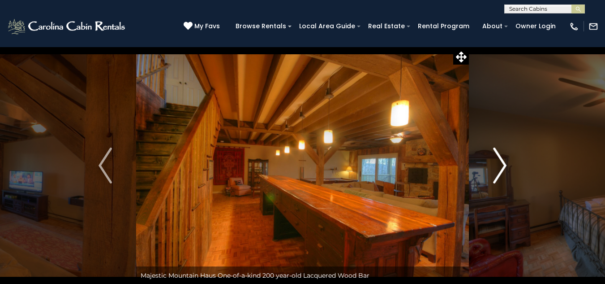
click at [502, 160] on img "Next" at bounding box center [499, 165] width 13 height 36
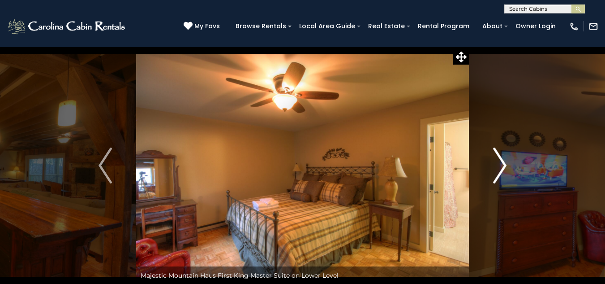
click at [502, 160] on img "Next" at bounding box center [499, 165] width 13 height 36
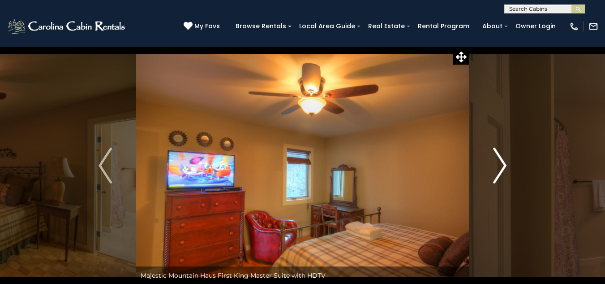
click at [502, 160] on img "Next" at bounding box center [499, 165] width 13 height 36
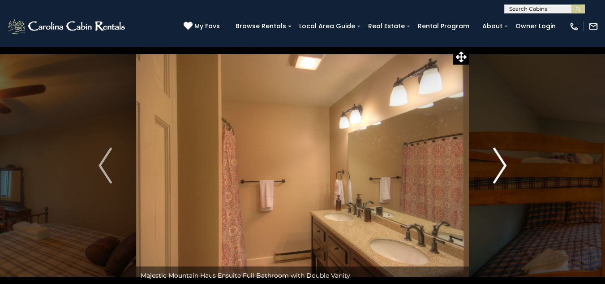
click at [502, 160] on img "Next" at bounding box center [499, 165] width 13 height 36
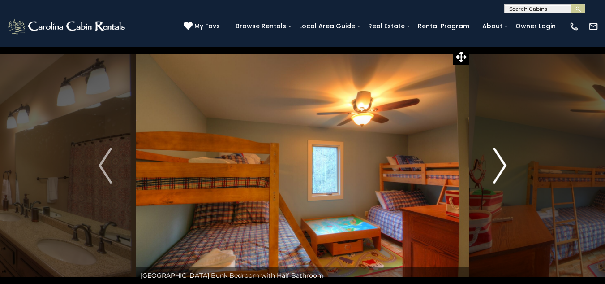
click at [502, 160] on img "Next" at bounding box center [499, 165] width 13 height 36
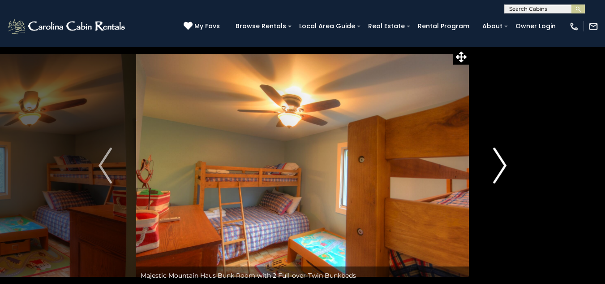
click at [502, 160] on img "Next" at bounding box center [499, 165] width 13 height 36
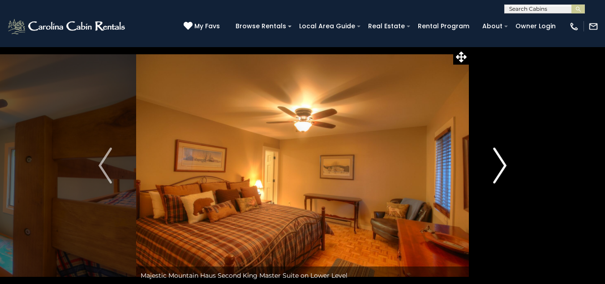
click at [502, 160] on img "Next" at bounding box center [499, 165] width 13 height 36
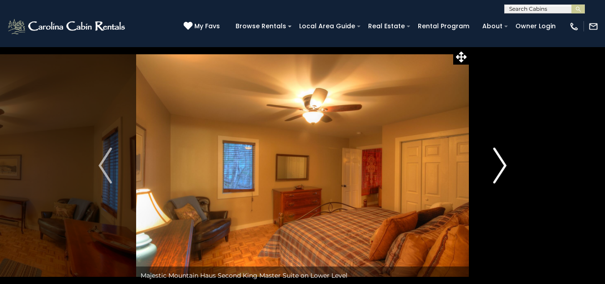
click at [502, 160] on img "Next" at bounding box center [499, 165] width 13 height 36
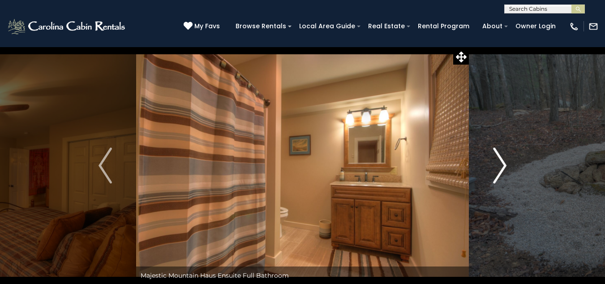
click at [502, 160] on img "Next" at bounding box center [499, 165] width 13 height 36
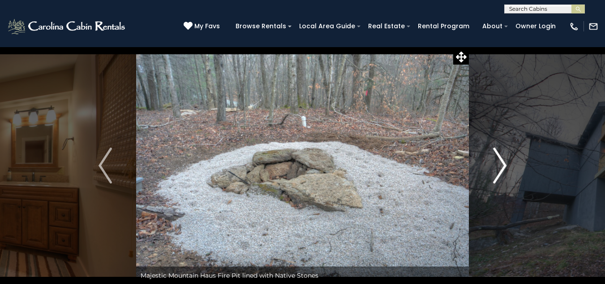
click at [502, 160] on img "Next" at bounding box center [499, 165] width 13 height 36
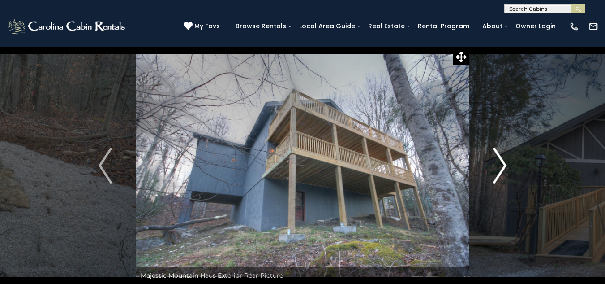
click at [502, 160] on img "Next" at bounding box center [499, 165] width 13 height 36
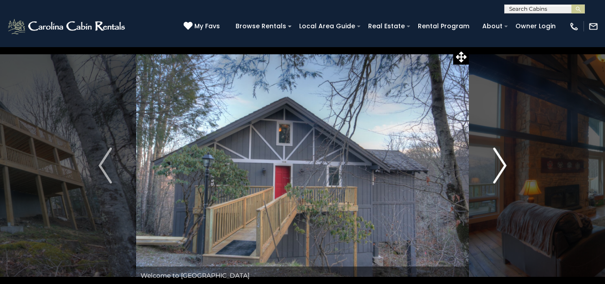
click at [502, 160] on img "Next" at bounding box center [499, 165] width 13 height 36
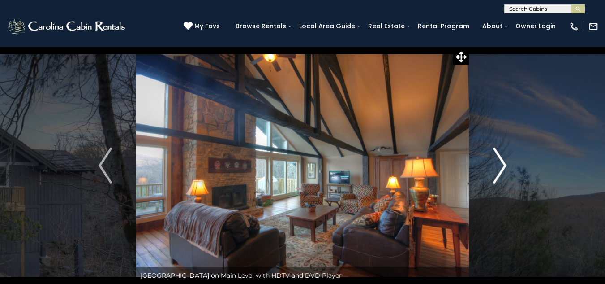
click at [502, 160] on img "Next" at bounding box center [499, 165] width 13 height 36
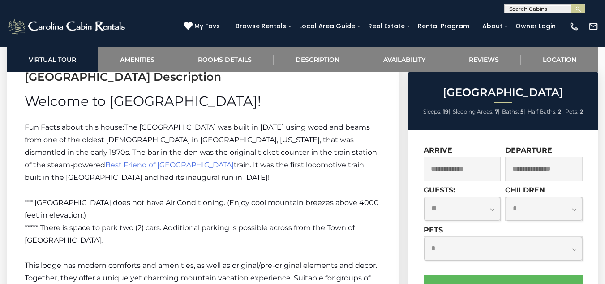
scroll to position [1299, 0]
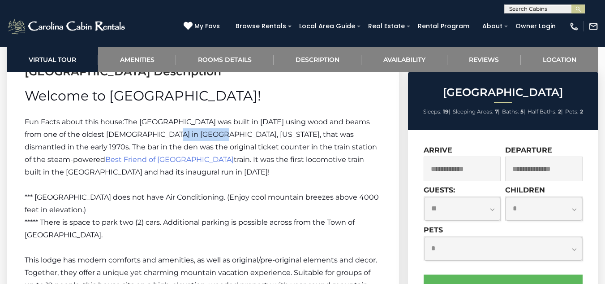
drag, startPoint x: 149, startPoint y: 133, endPoint x: 201, endPoint y: 134, distance: 51.6
click at [201, 134] on span "The Majestic Mountain Haus was built in 1971 using wood and beams from one of t…" at bounding box center [201, 140] width 353 height 46
copy span "Rowan County"
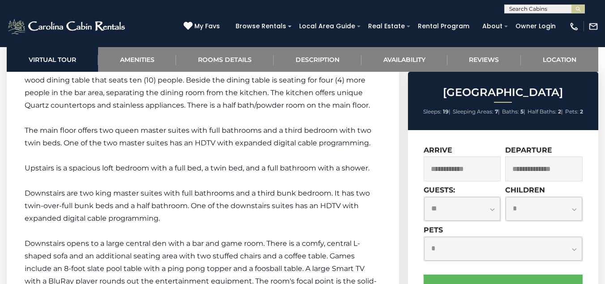
scroll to position [1668, 0]
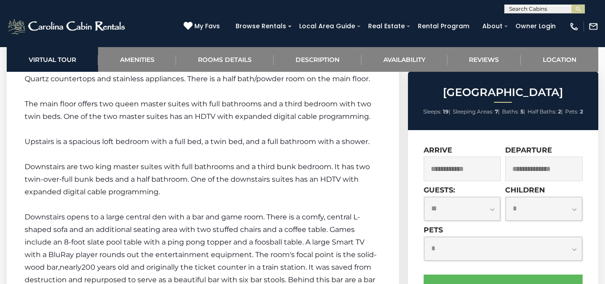
click at [536, 248] on select "**********" at bounding box center [503, 249] width 158 height 24
select select "*"
click at [424, 237] on select "**********" at bounding box center [503, 249] width 158 height 24
click at [533, 205] on select "**********" at bounding box center [544, 209] width 77 height 24
select select "*"
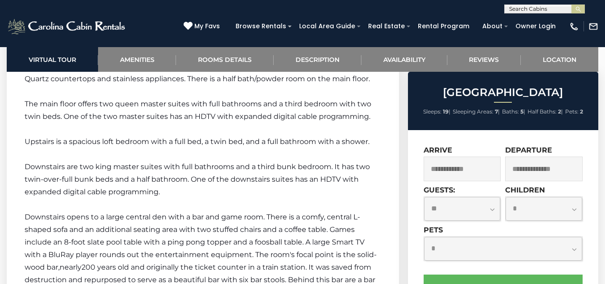
click at [506, 197] on select "**********" at bounding box center [544, 209] width 77 height 24
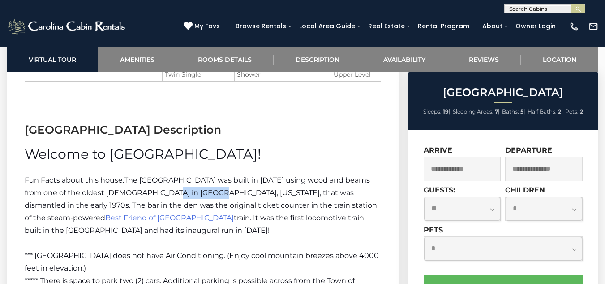
scroll to position [1225, 0]
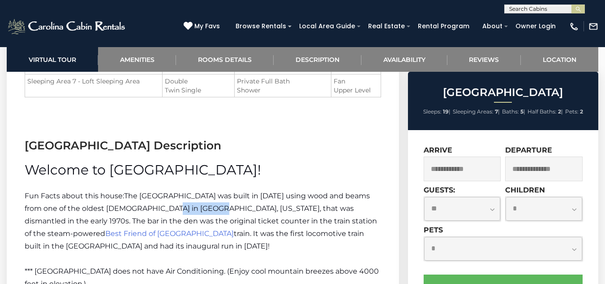
click at [441, 169] on input "text" at bounding box center [463, 168] width 78 height 25
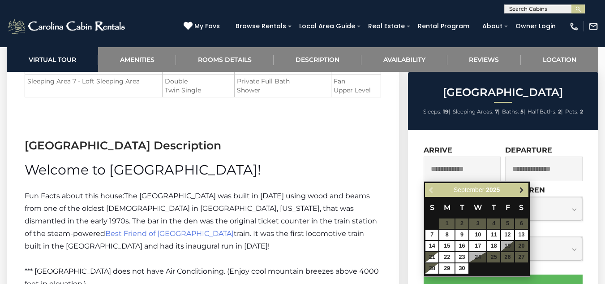
click at [522, 190] on span "Next" at bounding box center [522, 189] width 7 height 7
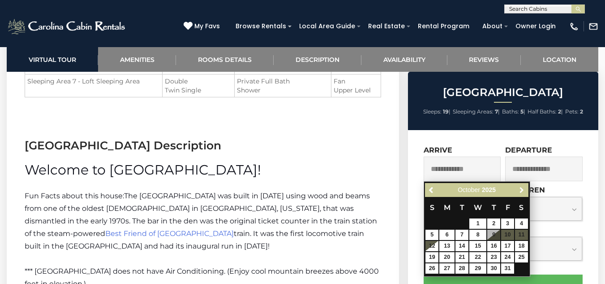
click at [522, 190] on span "Next" at bounding box center [522, 189] width 7 height 7
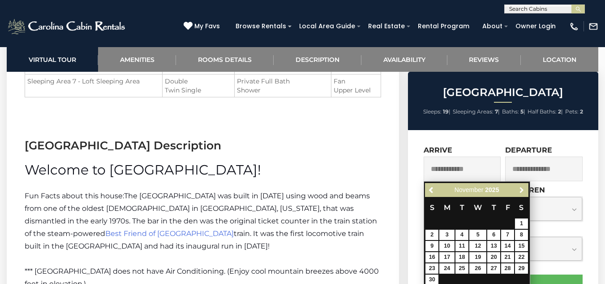
click at [522, 190] on span "Next" at bounding box center [522, 189] width 7 height 7
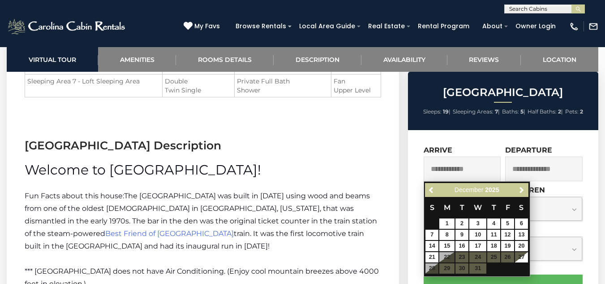
click at [476, 259] on table "S M T W T F S 1 2 3 4 5 6 7 8 9 10 11 12 13 14 15 16 17 18 19 20 21 22 23 24 25…" at bounding box center [476, 235] width 103 height 77
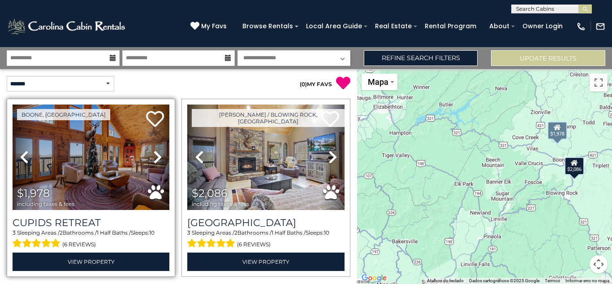
click at [156, 158] on icon at bounding box center [157, 157] width 9 height 14
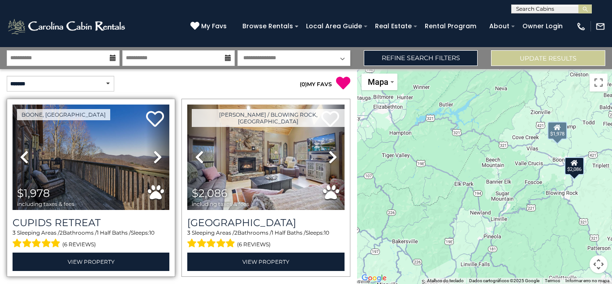
click at [156, 158] on icon at bounding box center [157, 157] width 9 height 14
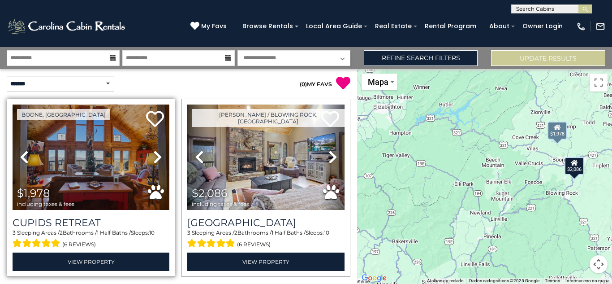
click at [156, 158] on icon at bounding box center [157, 157] width 9 height 14
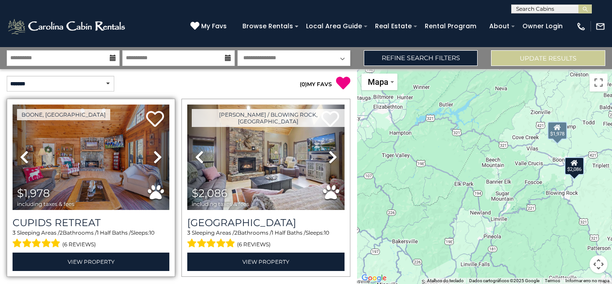
click at [155, 154] on icon at bounding box center [157, 157] width 9 height 14
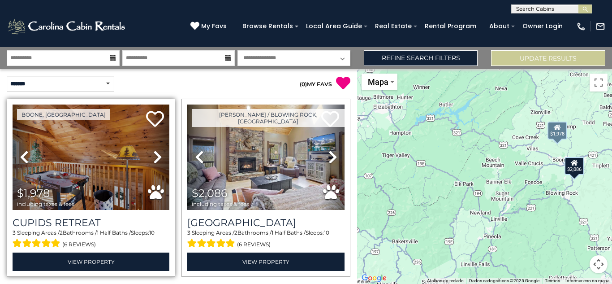
click at [155, 154] on icon at bounding box center [157, 157] width 9 height 14
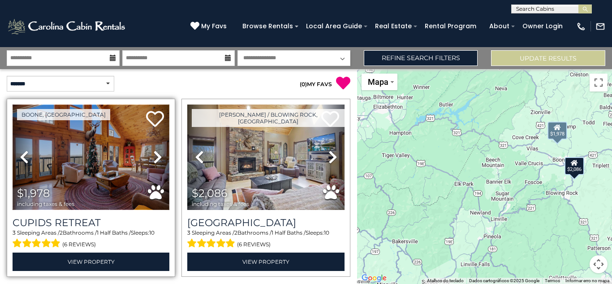
click at [113, 151] on img at bounding box center [91, 156] width 157 height 105
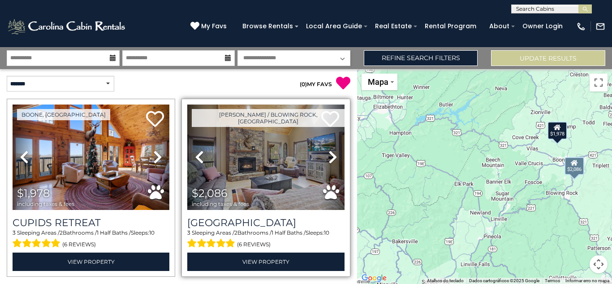
click at [328, 151] on icon at bounding box center [332, 157] width 9 height 14
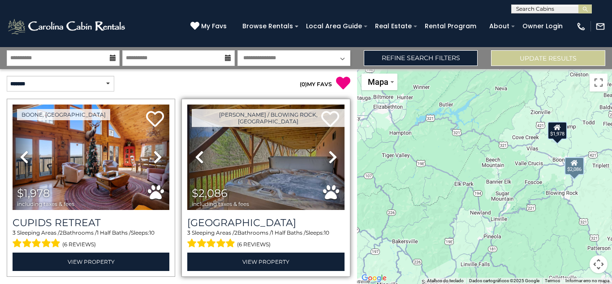
click at [333, 154] on icon at bounding box center [332, 157] width 9 height 14
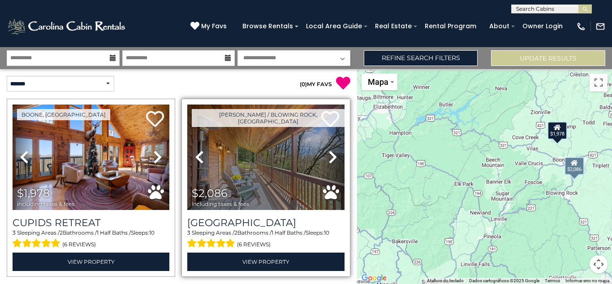
click at [333, 154] on icon at bounding box center [332, 157] width 9 height 14
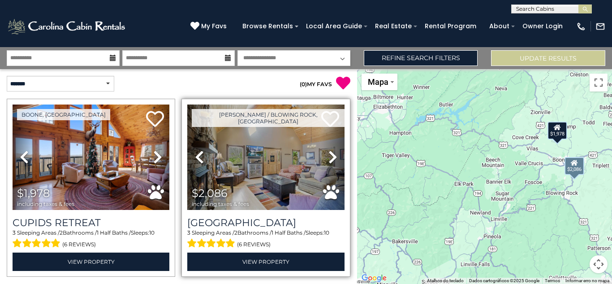
click at [332, 154] on icon at bounding box center [332, 157] width 9 height 14
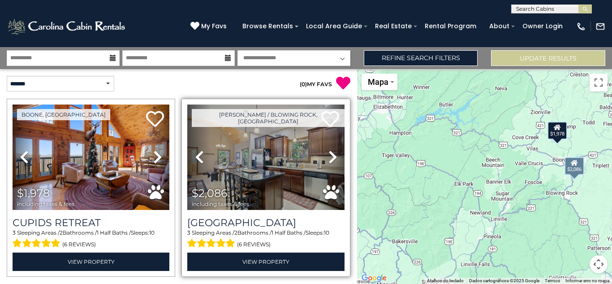
click at [332, 154] on icon at bounding box center [332, 157] width 9 height 14
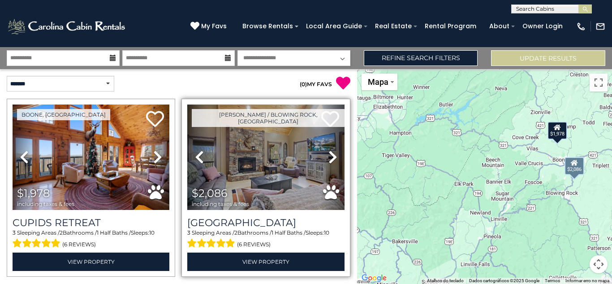
click at [331, 154] on icon at bounding box center [332, 157] width 9 height 14
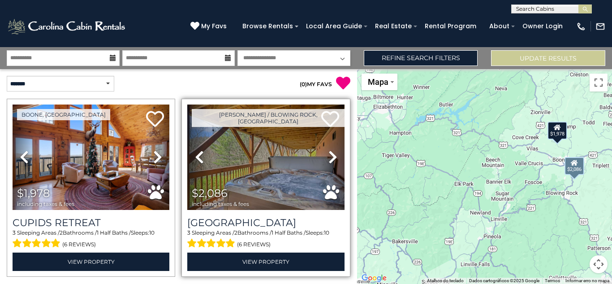
click at [331, 154] on icon at bounding box center [332, 157] width 9 height 14
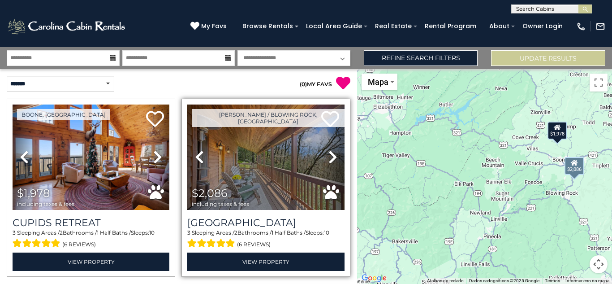
click at [331, 154] on icon at bounding box center [332, 157] width 9 height 14
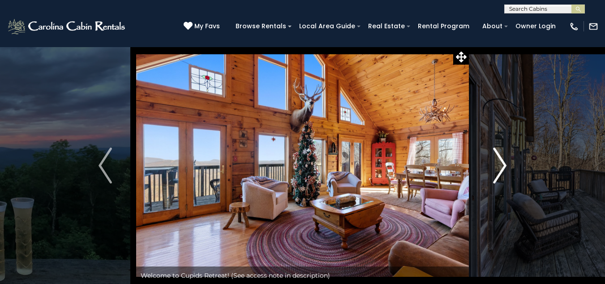
click at [502, 160] on img "Next" at bounding box center [499, 165] width 13 height 36
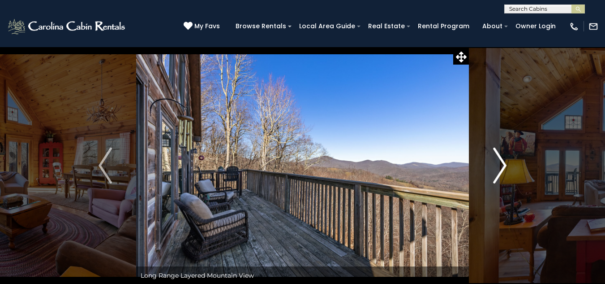
click at [502, 160] on img "Next" at bounding box center [499, 165] width 13 height 36
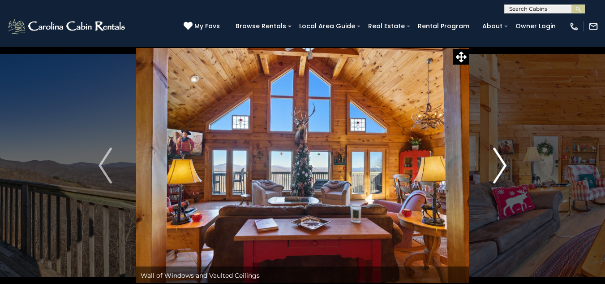
click at [502, 160] on img "Next" at bounding box center [499, 165] width 13 height 36
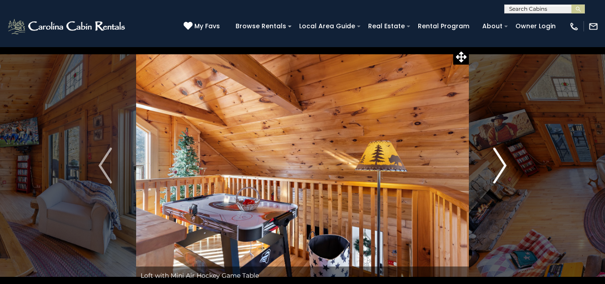
click at [502, 160] on img "Next" at bounding box center [499, 165] width 13 height 36
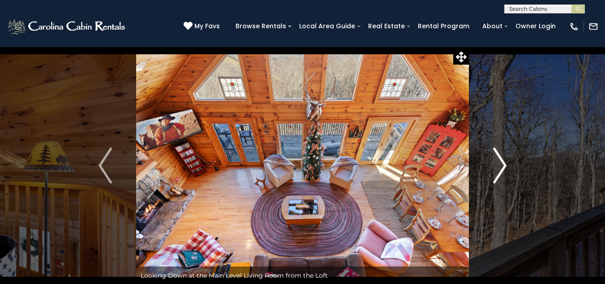
click at [502, 160] on img "Next" at bounding box center [499, 165] width 13 height 36
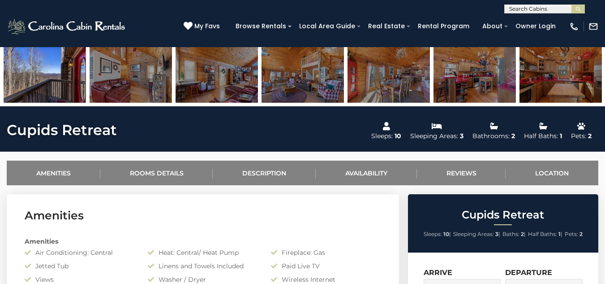
scroll to position [241, 0]
